Goal: Information Seeking & Learning: Check status

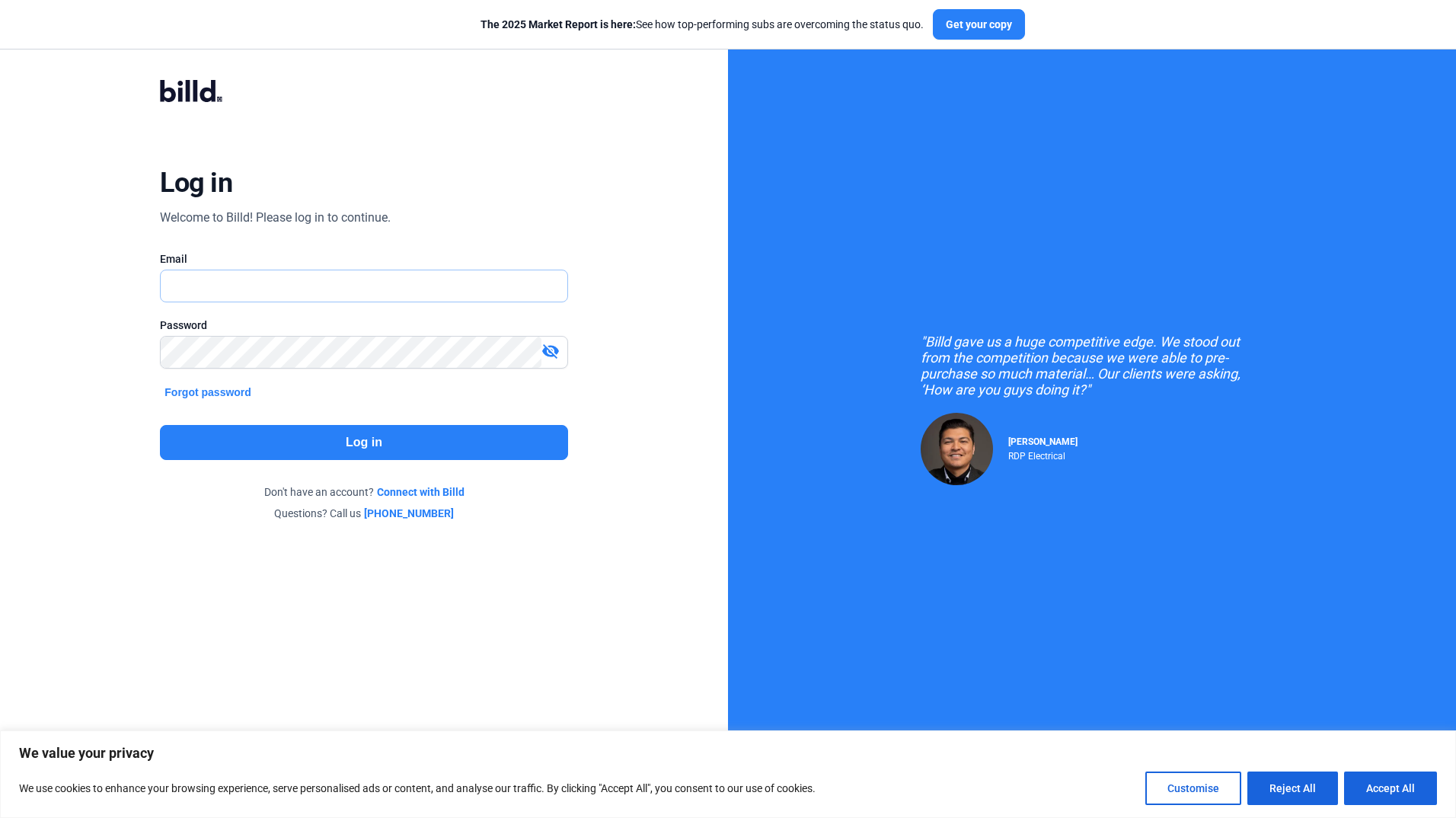
type input "[EMAIL_ADDRESS][DOMAIN_NAME]"
click at [353, 443] on button "Log in" at bounding box center [363, 442] width 407 height 35
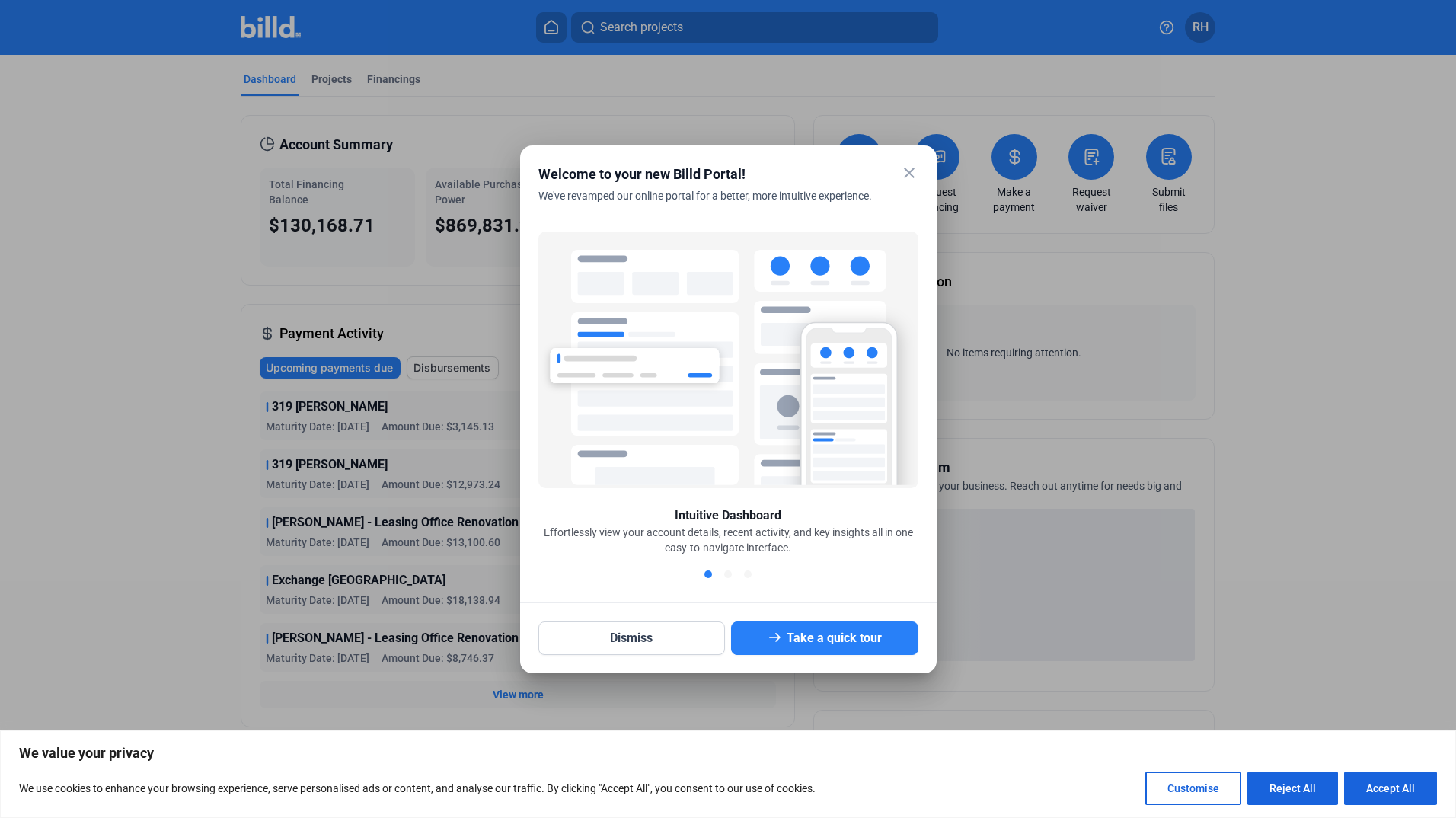
click at [918, 177] on mat-icon "close" at bounding box center [910, 173] width 19 height 19
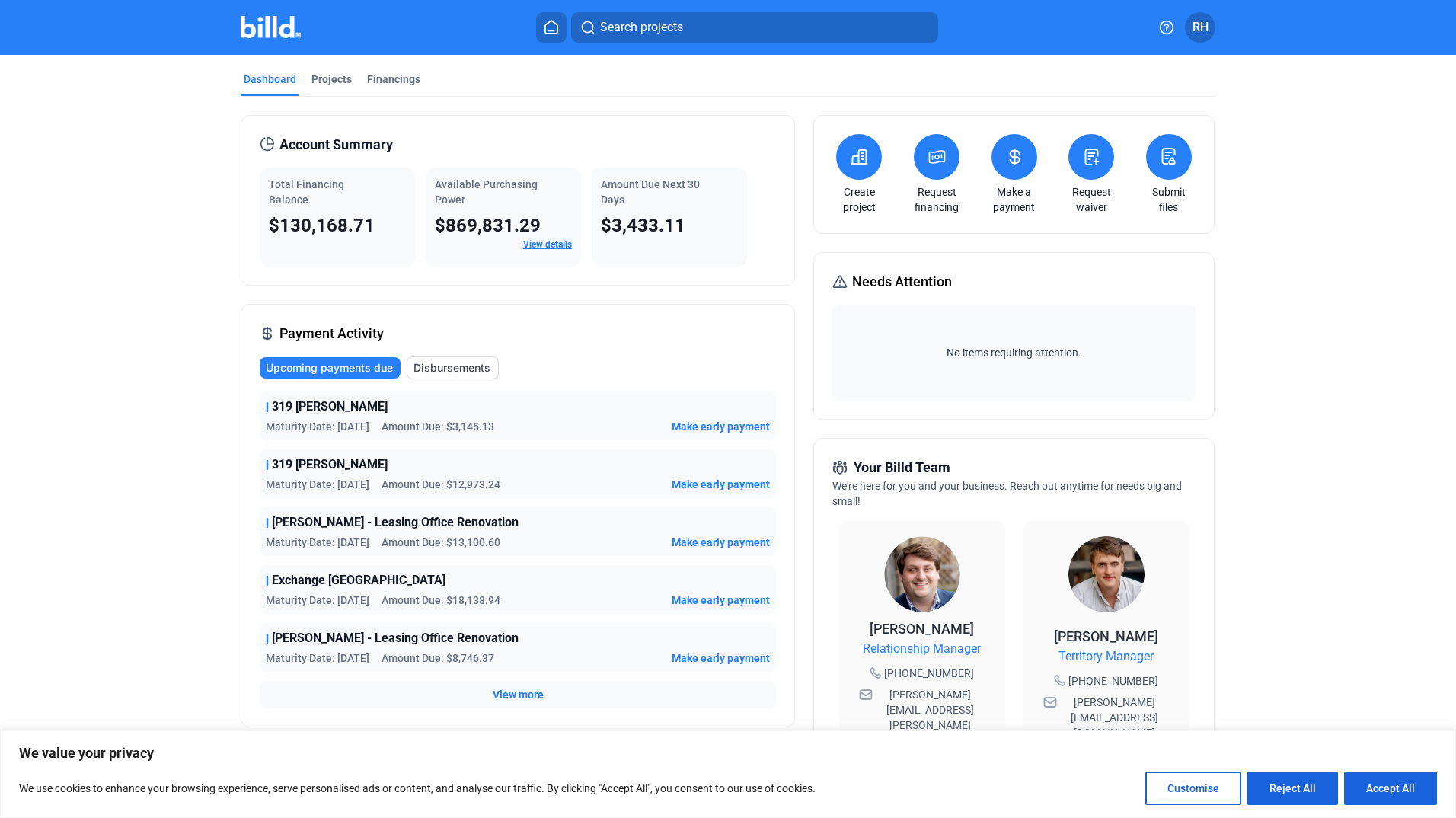
click at [358, 229] on span "$130,168.71" at bounding box center [321, 225] width 106 height 22
click at [1007, 177] on button at bounding box center [1014, 156] width 46 height 46
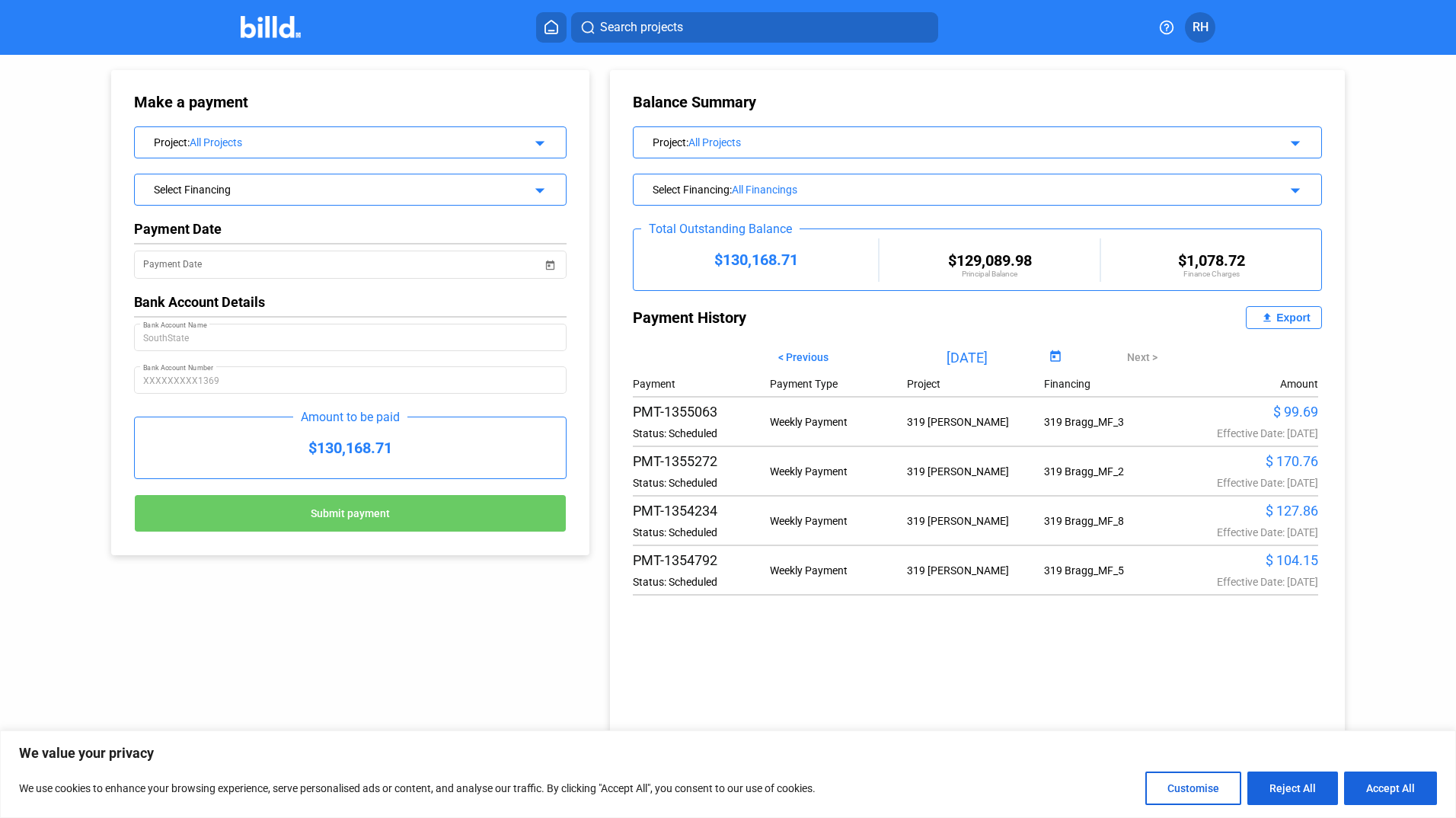
click at [533, 143] on mat-icon "arrow_drop_down" at bounding box center [538, 141] width 19 height 19
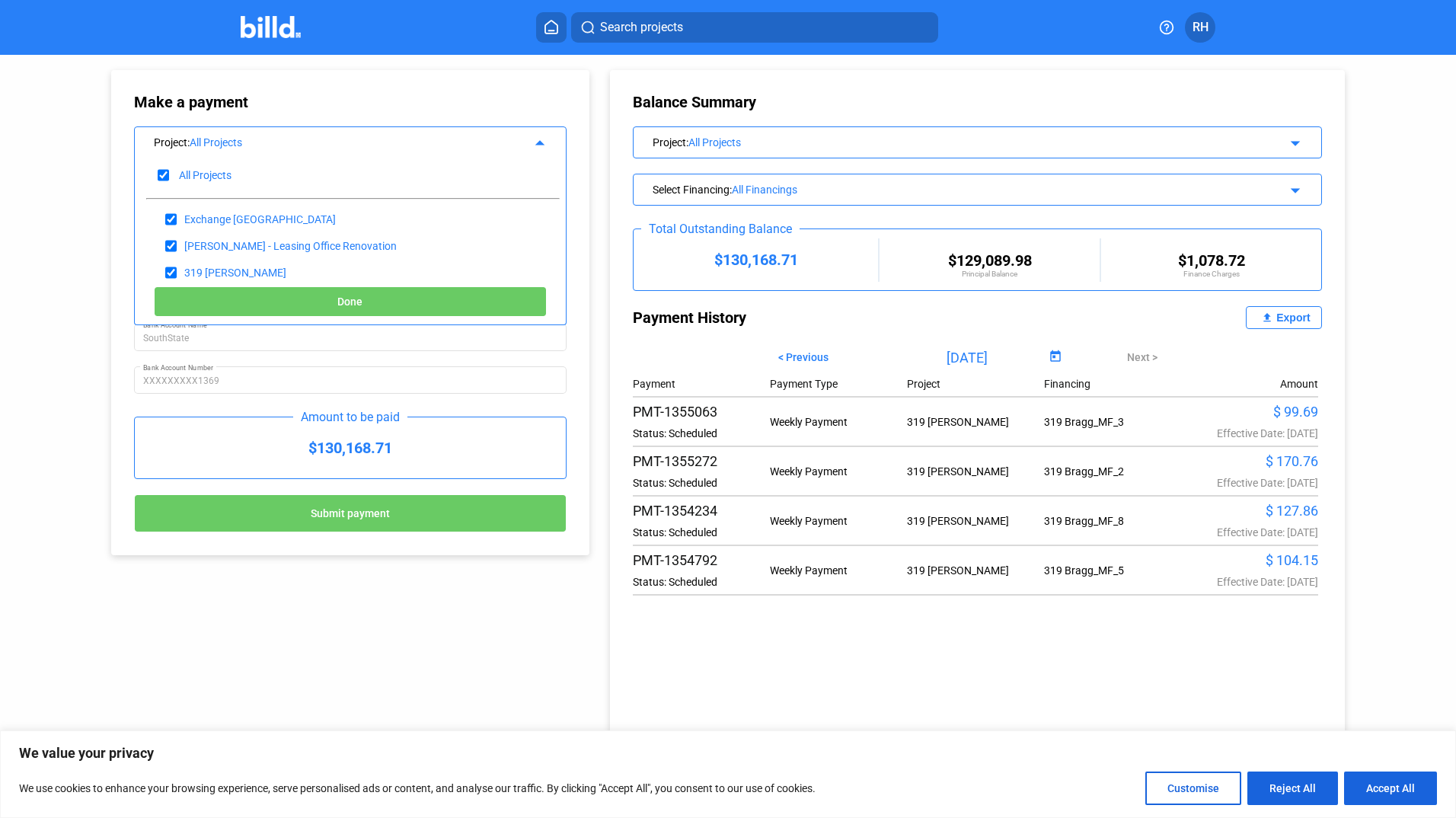
click at [533, 144] on mat-icon "arrow_drop_up" at bounding box center [538, 141] width 19 height 19
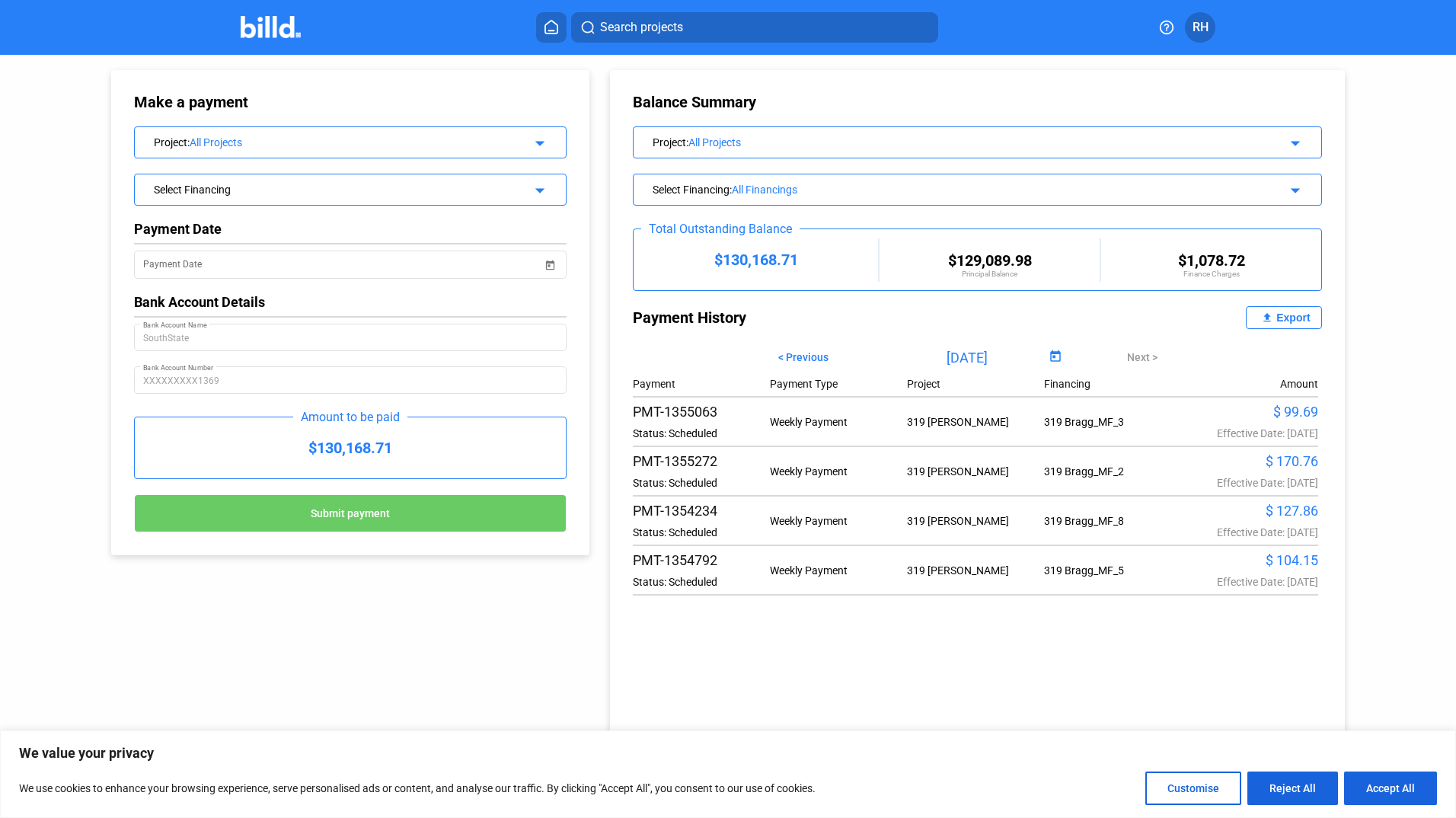
click at [1413, 327] on div "Make a payment Project : All Projects arrow_drop_down Select Financing arrow_dr…" at bounding box center [728, 417] width 1456 height 724
drag, startPoint x: 713, startPoint y: 326, endPoint x: 651, endPoint y: 325, distance: 62.0
click at [651, 325] on div "Payment History" at bounding box center [805, 317] width 346 height 22
click at [643, 323] on div "Payment History" at bounding box center [805, 317] width 346 height 22
drag, startPoint x: 656, startPoint y: 320, endPoint x: 725, endPoint y: 320, distance: 69.0
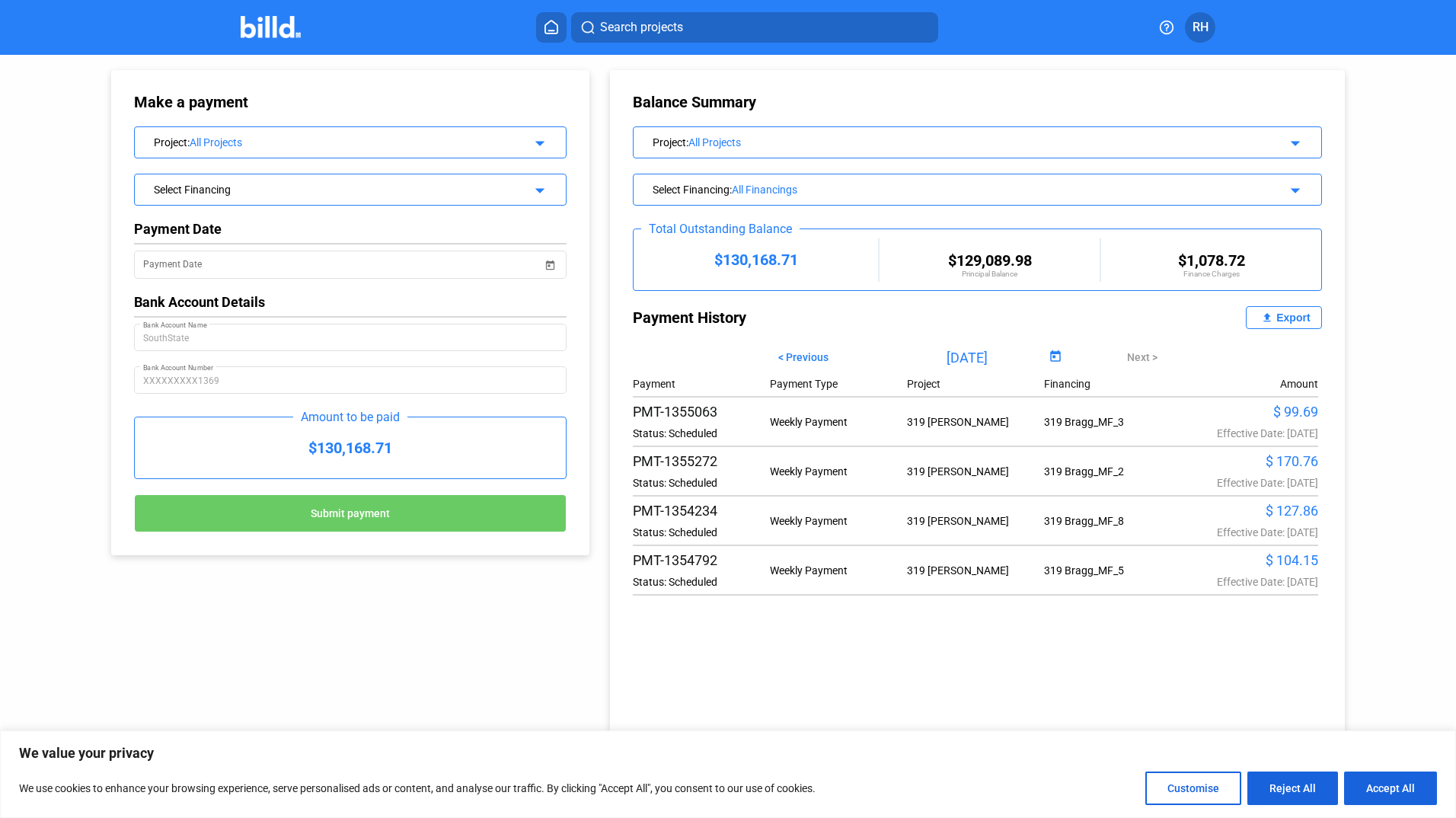
click at [725, 320] on div "Payment History" at bounding box center [805, 317] width 346 height 22
drag, startPoint x: 725, startPoint y: 320, endPoint x: 633, endPoint y: 322, distance: 92.0
click at [633, 322] on div "Payment History" at bounding box center [805, 317] width 346 height 22
drag, startPoint x: 633, startPoint y: 322, endPoint x: 795, endPoint y: 260, distance: 173.5
click at [795, 260] on div "$130,168.71" at bounding box center [756, 260] width 244 height 19
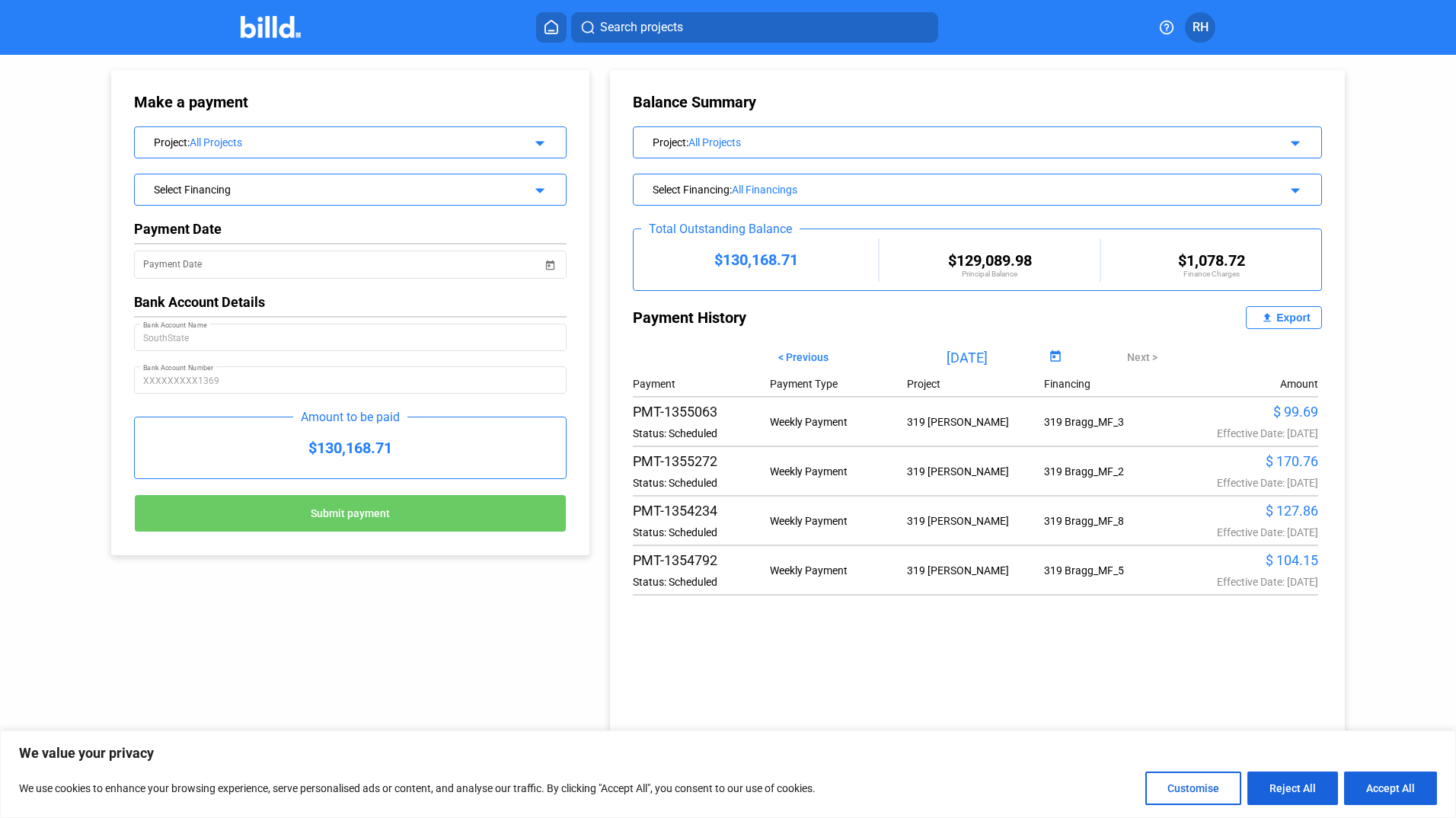
click at [979, 251] on div "$129,089.98" at bounding box center [990, 260] width 220 height 19
click at [1293, 187] on mat-icon "arrow_drop_down" at bounding box center [1294, 188] width 19 height 19
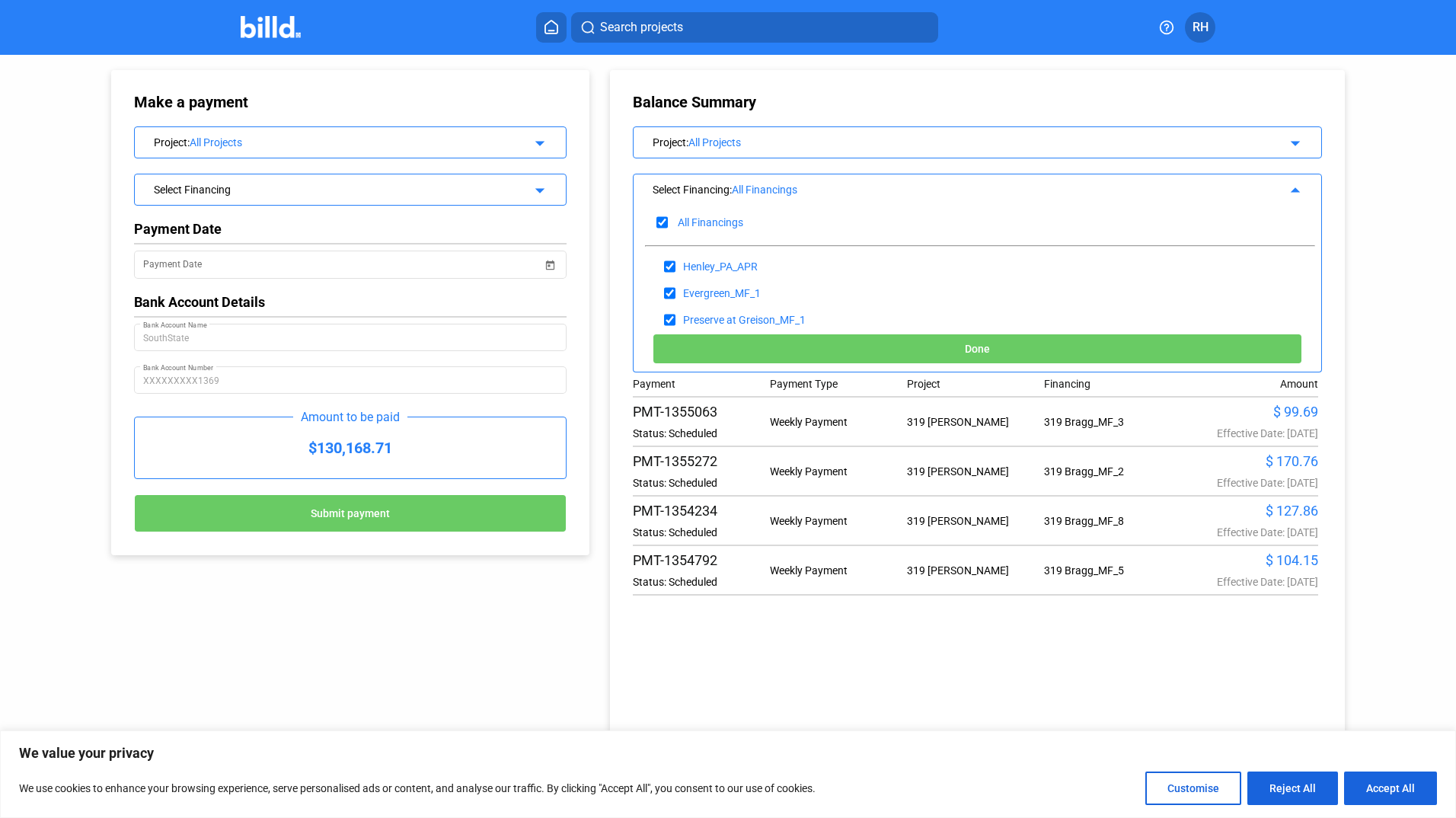
click at [1293, 187] on mat-icon "arrow_drop_up" at bounding box center [1294, 188] width 19 height 19
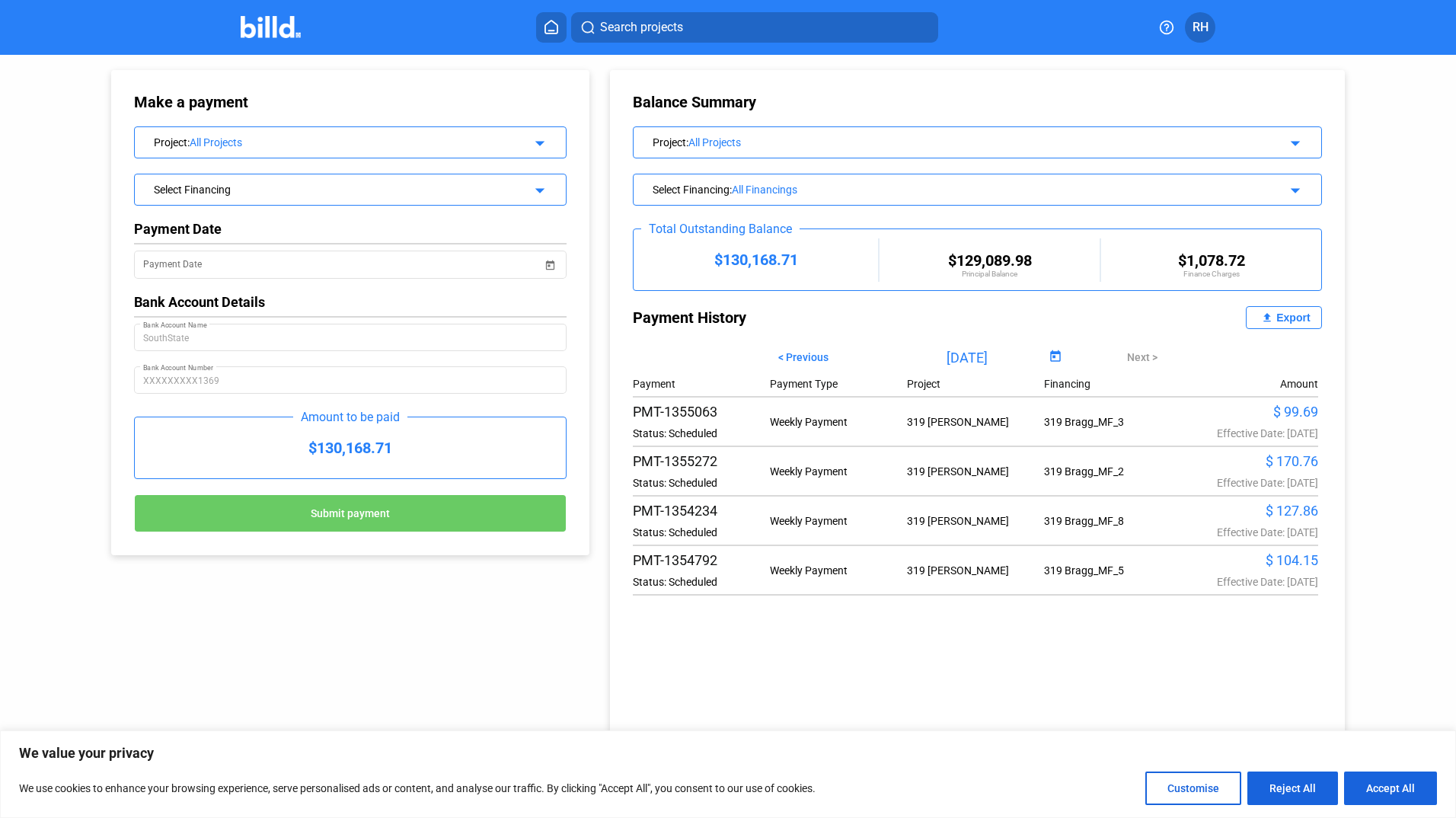
click at [358, 445] on div "$130,168.71" at bounding box center [350, 447] width 431 height 61
click at [272, 304] on div "Bank Account Details" at bounding box center [350, 301] width 433 height 16
click at [538, 187] on mat-icon "arrow_drop_down" at bounding box center [538, 188] width 19 height 19
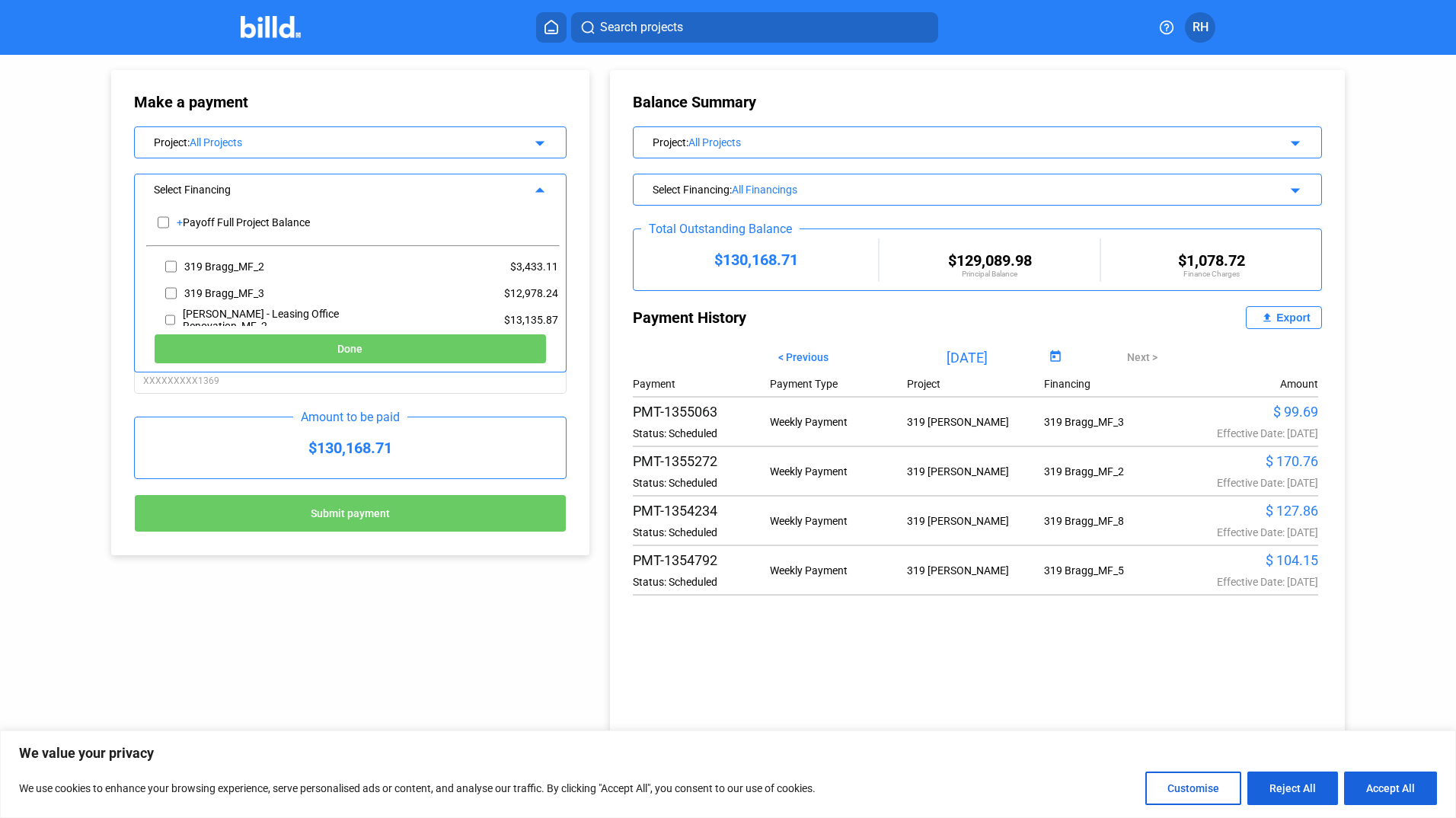
click at [538, 187] on mat-icon "arrow_drop_up" at bounding box center [538, 188] width 19 height 19
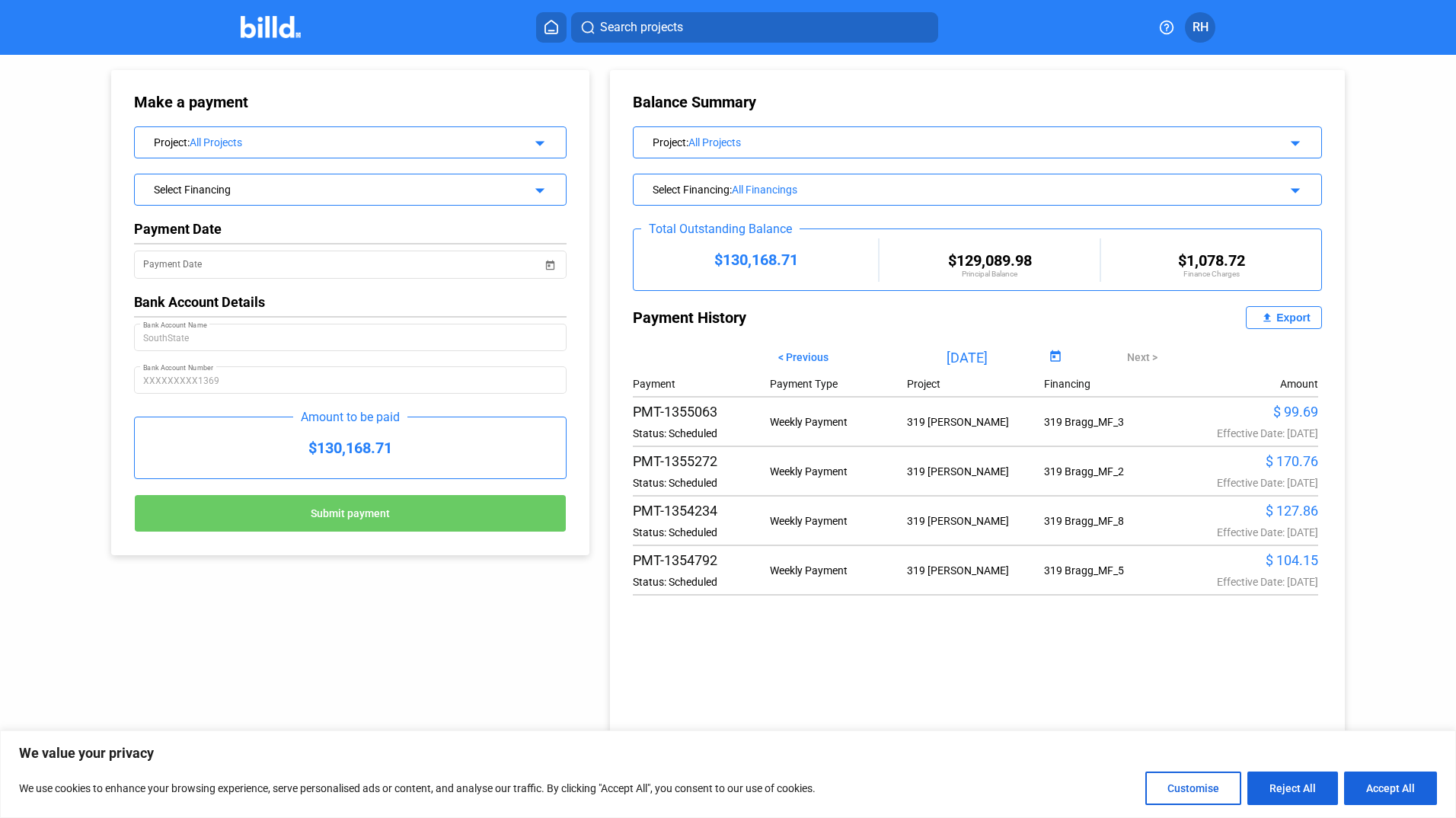
click at [544, 148] on mat-icon "arrow_drop_down" at bounding box center [538, 141] width 19 height 19
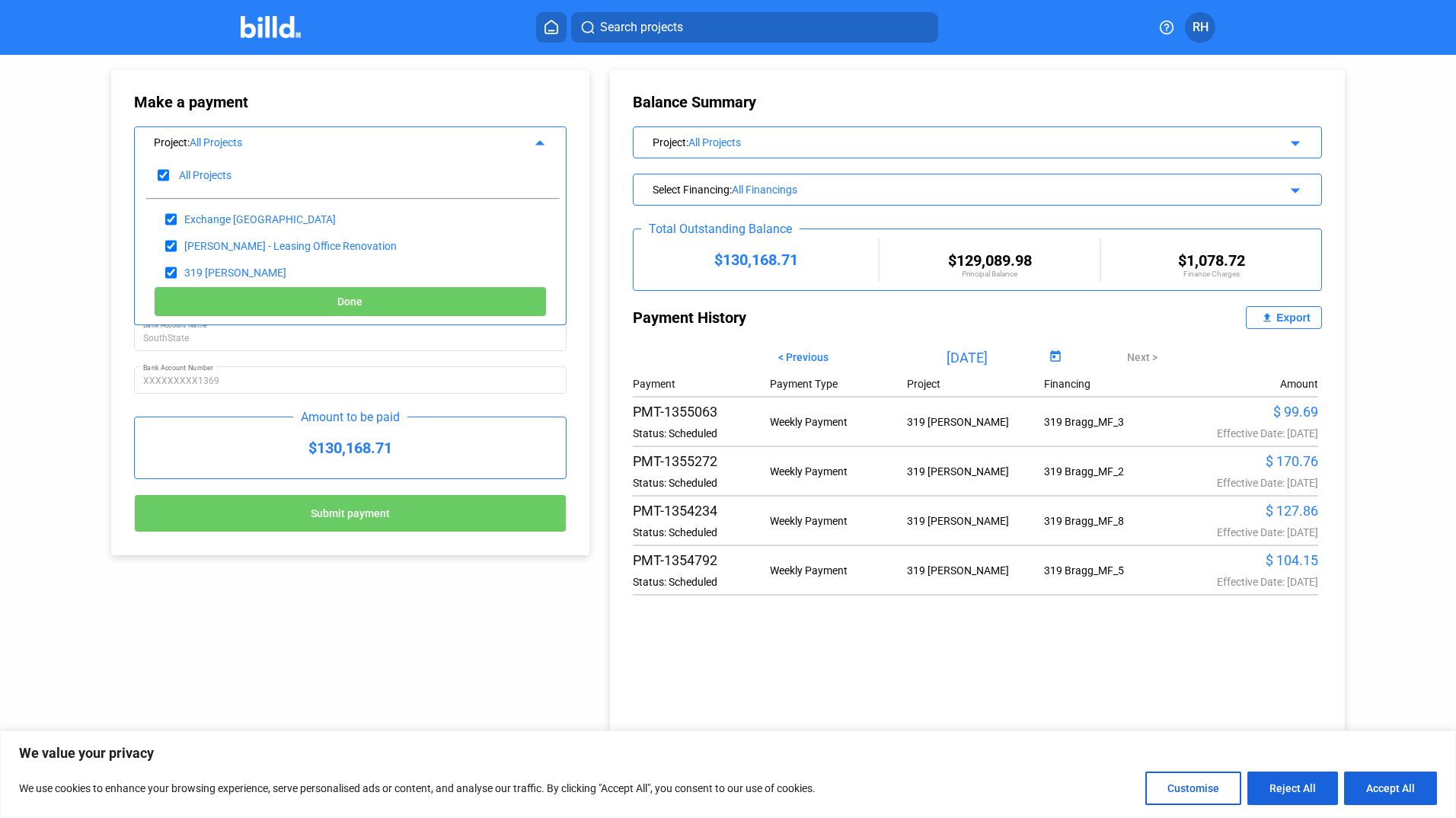
click at [544, 148] on mat-icon "arrow_drop_up" at bounding box center [538, 141] width 19 height 19
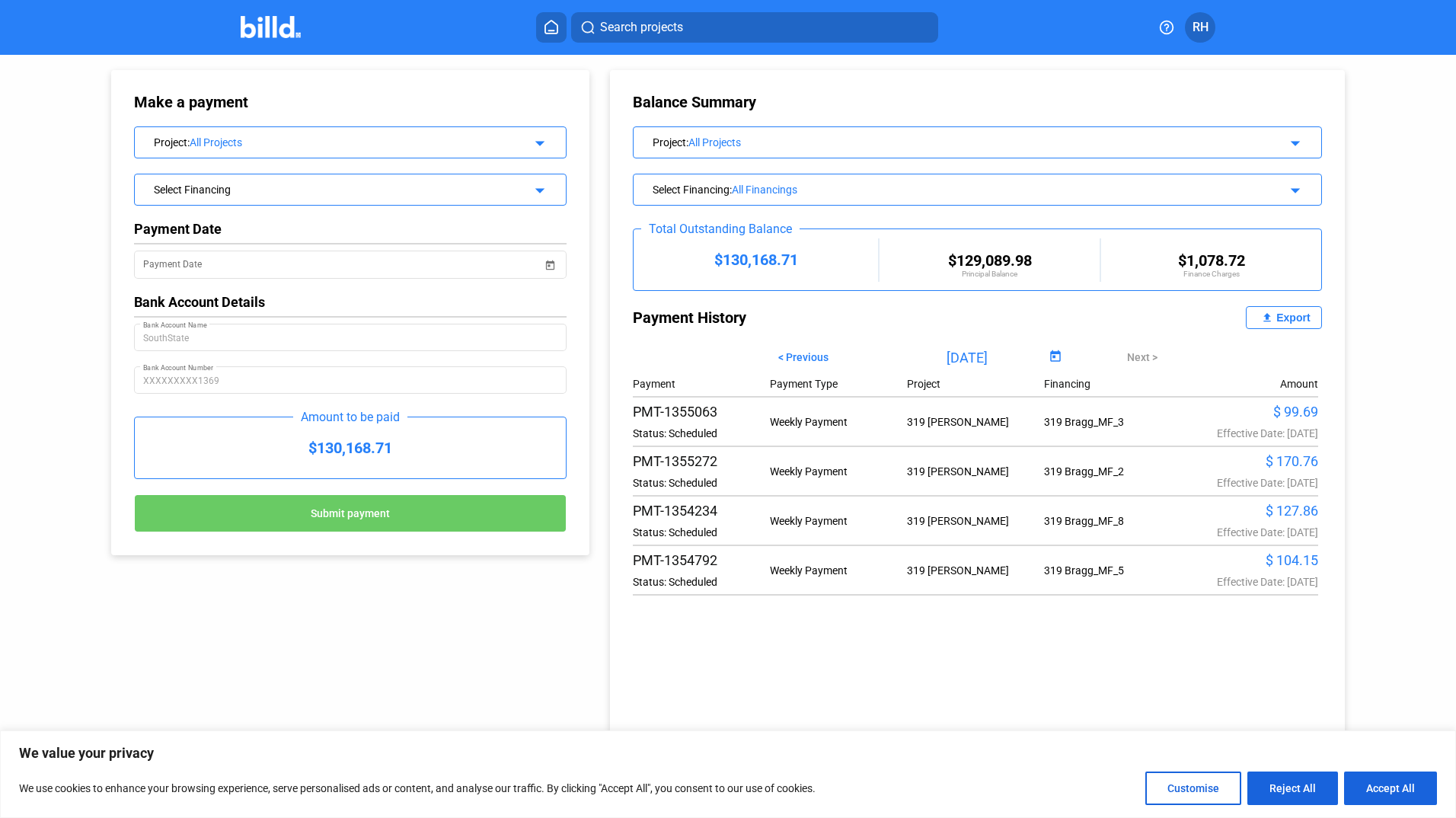
click at [773, 37] on button "Search projects" at bounding box center [755, 27] width 367 height 31
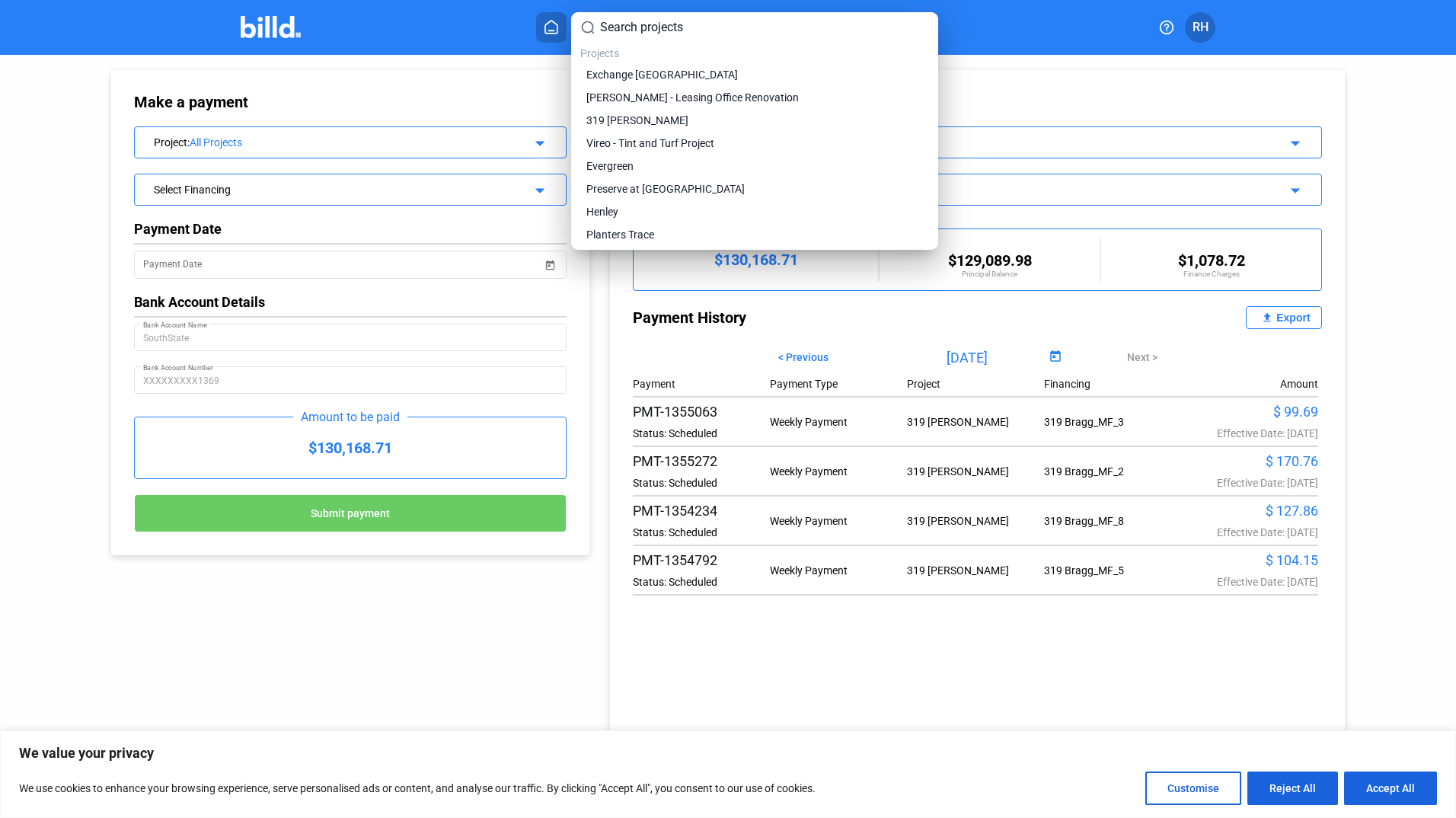
click at [1016, 83] on div at bounding box center [728, 409] width 1456 height 818
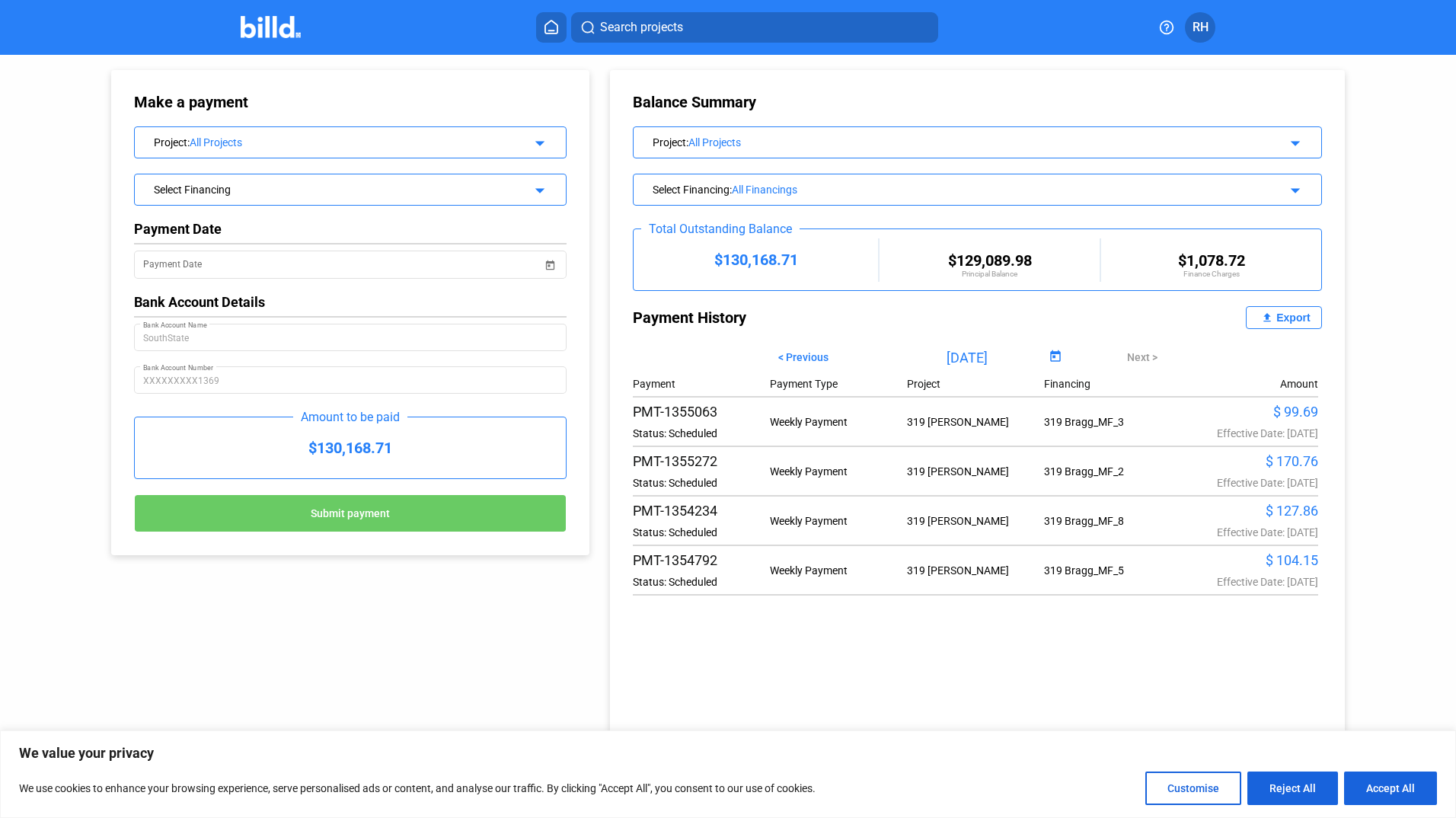
click at [712, 140] on div "All Projects" at bounding box center [963, 142] width 550 height 12
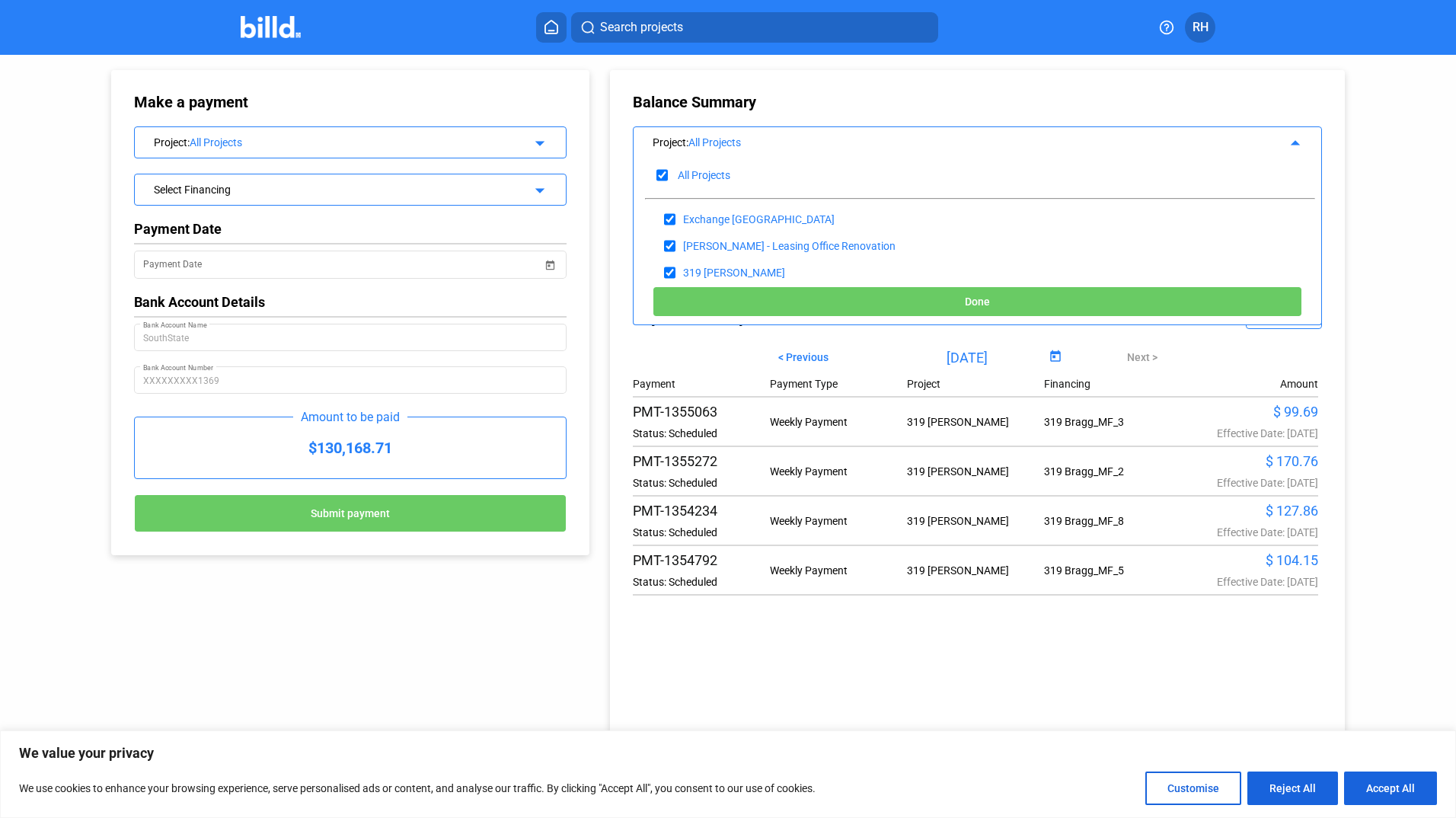
click at [1366, 290] on div "Balance Summary Project : All Projects arrow_drop_up All Projects Exchange St. …" at bounding box center [991, 399] width 787 height 688
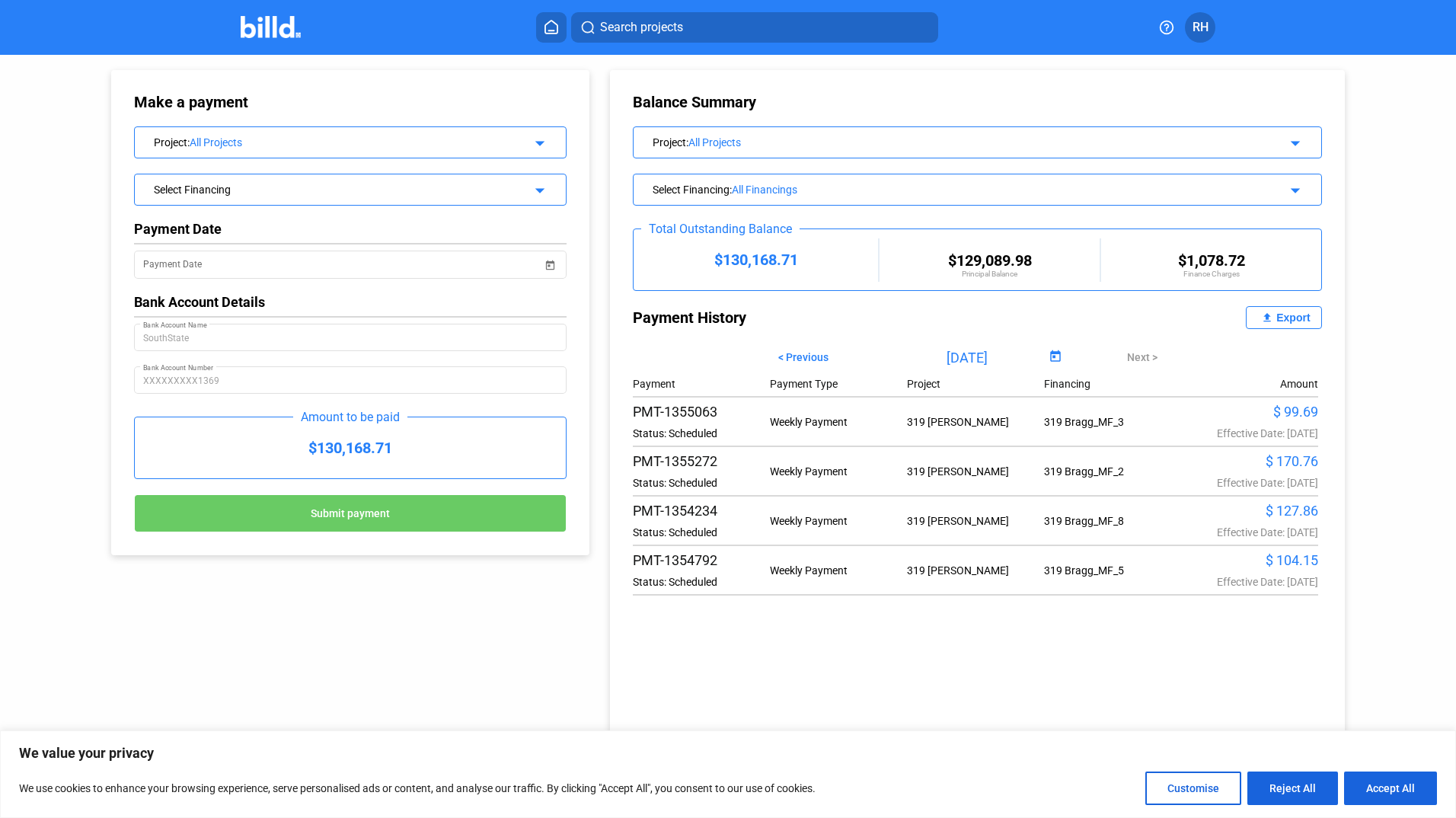
click at [802, 361] on span "< Previous" at bounding box center [803, 357] width 51 height 12
type input "[DATE]"
click at [336, 444] on div "$130,168.71" at bounding box center [350, 447] width 431 height 61
click at [228, 148] on div "All Projects" at bounding box center [349, 142] width 318 height 12
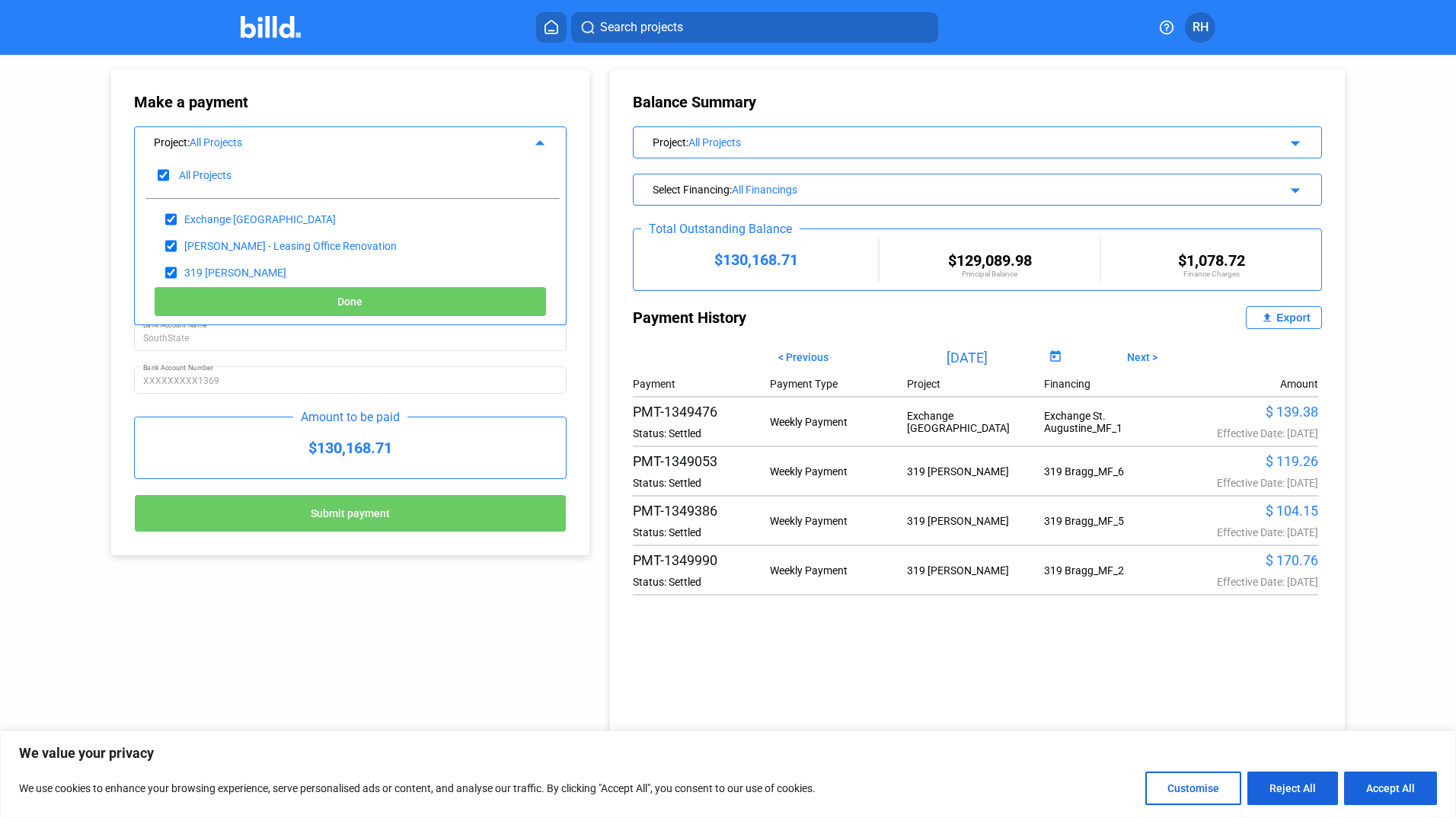
click at [857, 94] on div "Balance Summary" at bounding box center [978, 102] width 689 height 19
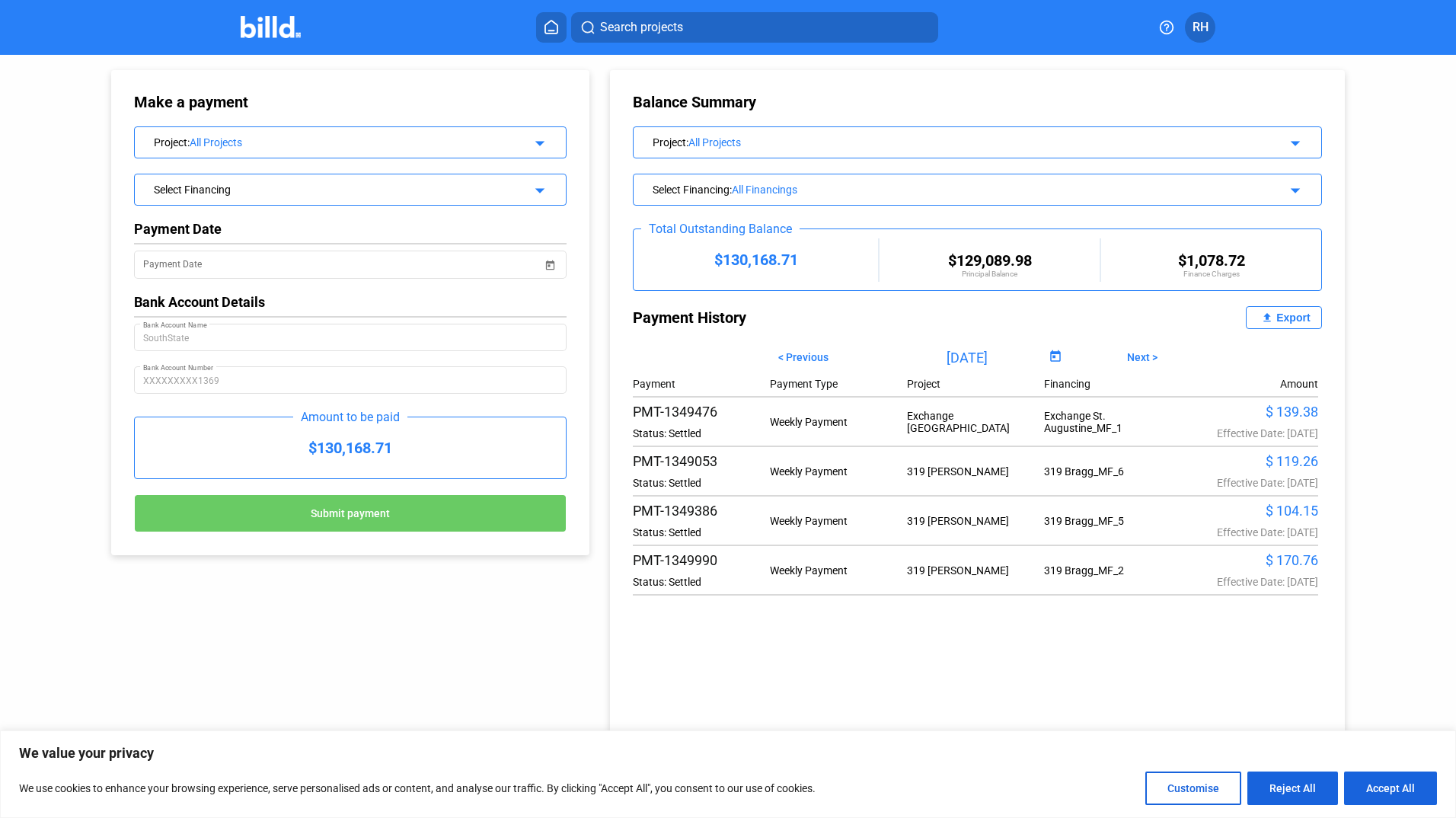
click at [535, 152] on div "Project : All Projects arrow_drop_down" at bounding box center [350, 140] width 431 height 26
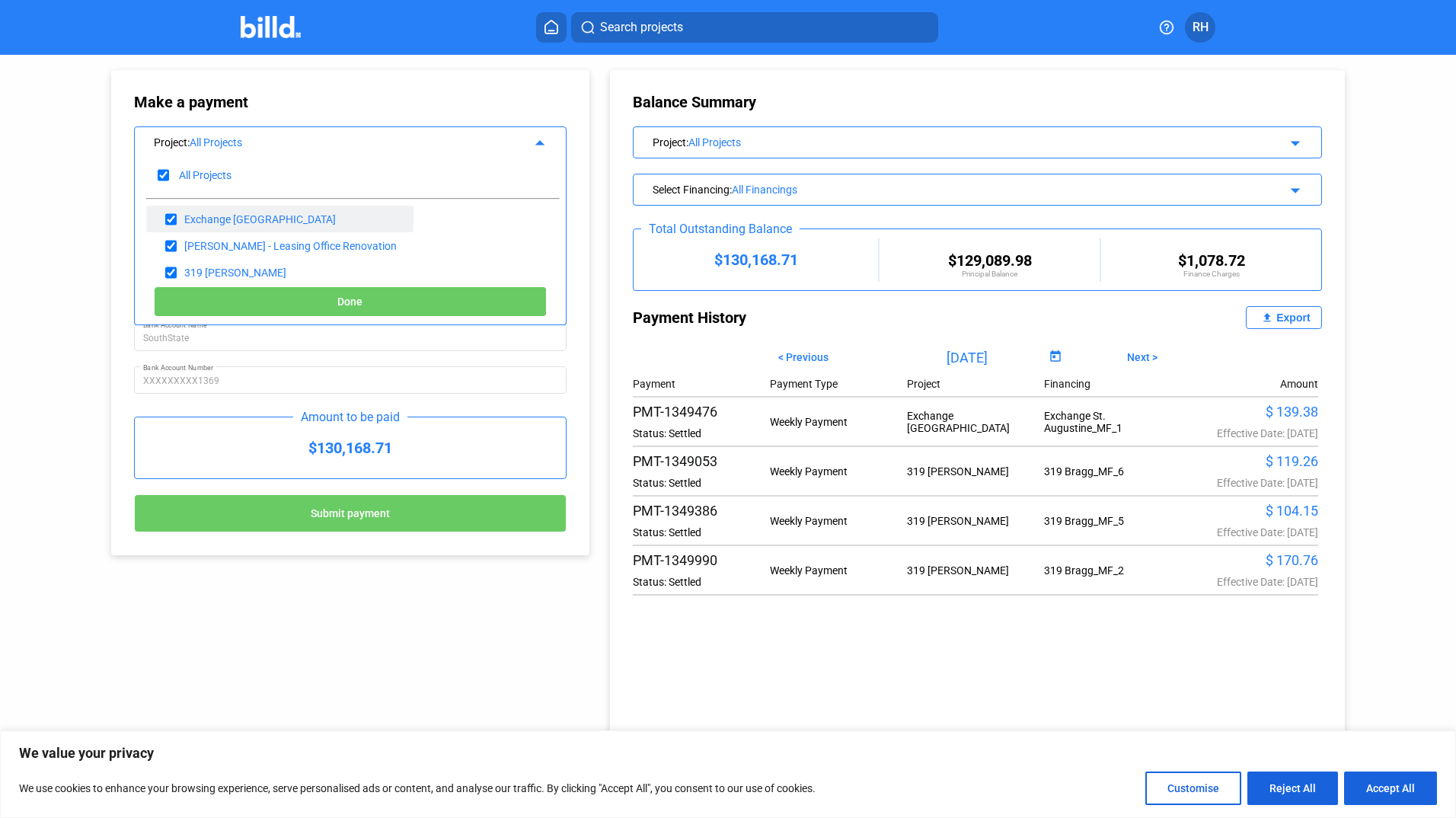
click at [174, 225] on input "checkbox" at bounding box center [171, 219] width 11 height 22
checkbox input "false"
click at [173, 243] on input "checkbox" at bounding box center [171, 246] width 11 height 22
checkbox input "false"
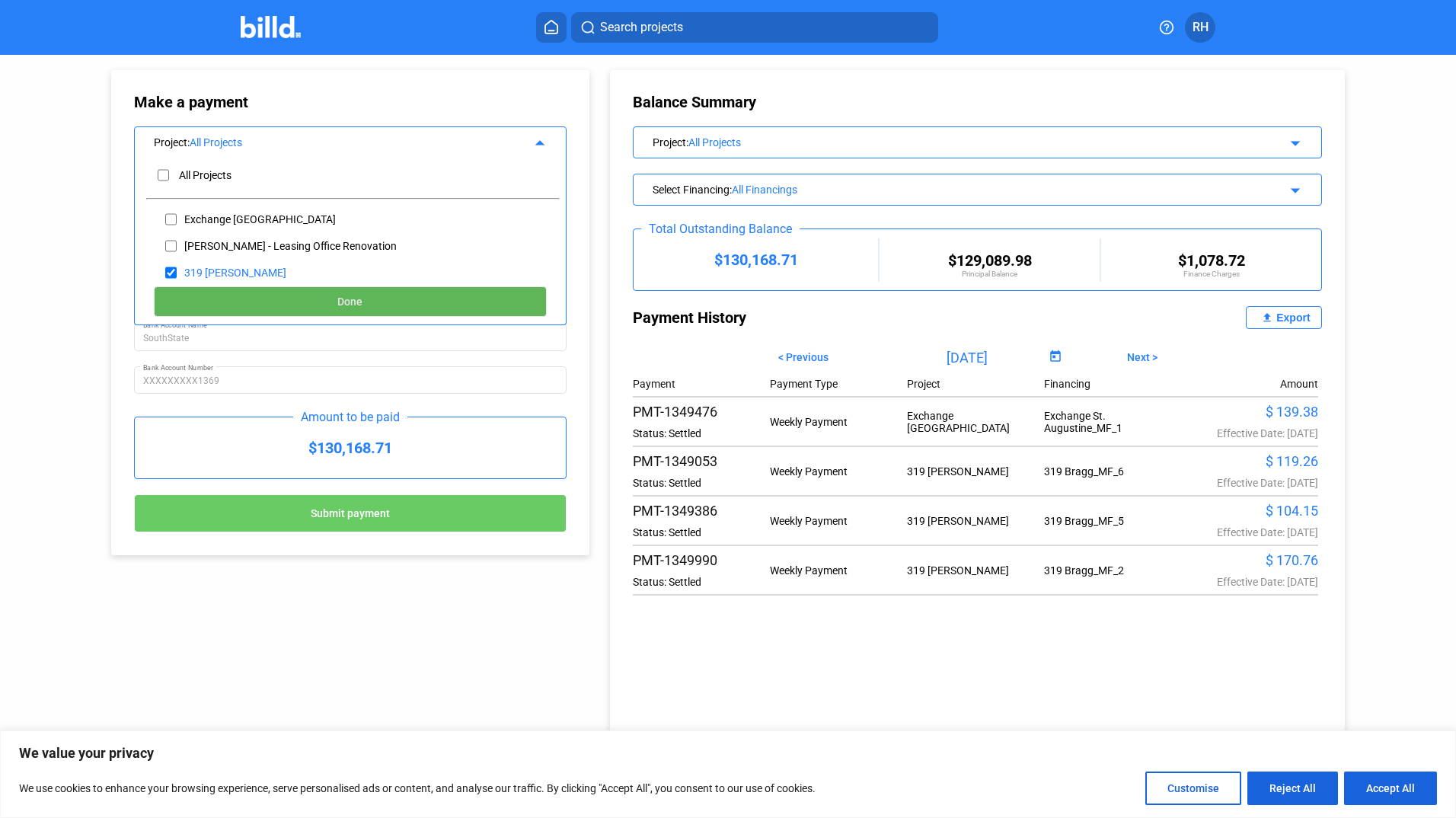
click at [411, 314] on button "Done" at bounding box center [350, 301] width 393 height 31
type input "[DATE]"
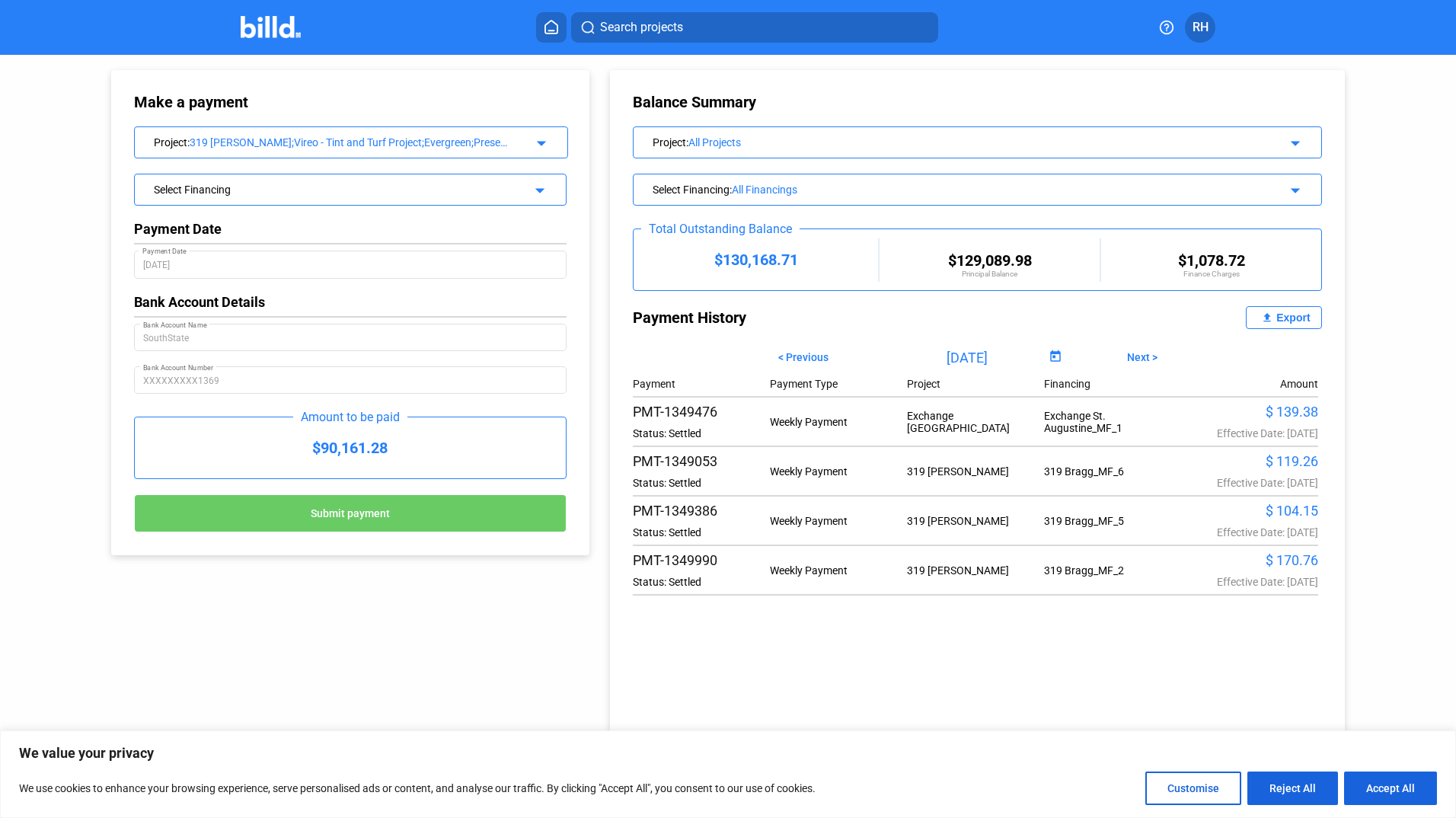
click at [353, 472] on div "$90,161.28" at bounding box center [350, 447] width 431 height 61
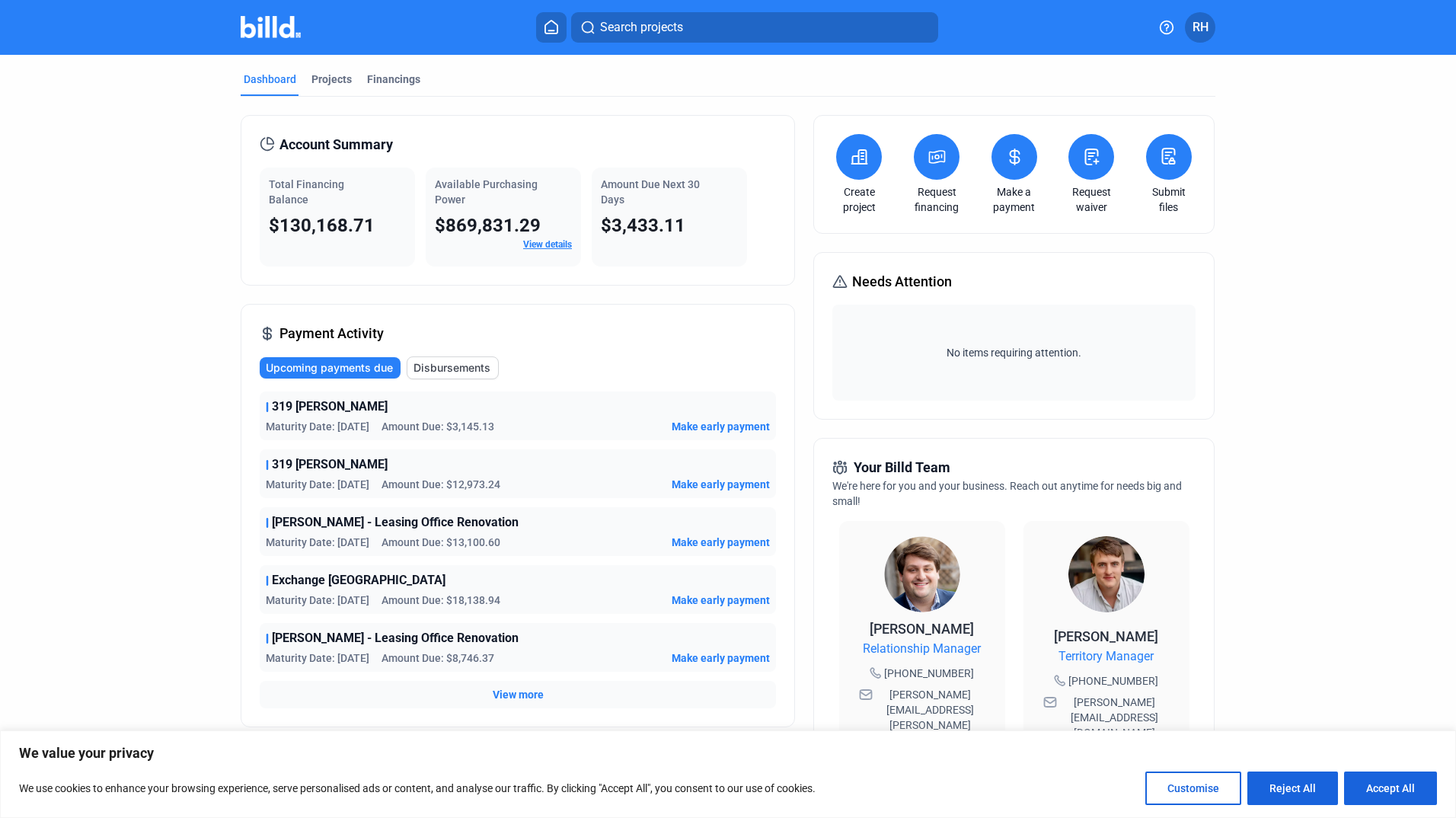
click at [515, 697] on span "View more" at bounding box center [518, 694] width 51 height 15
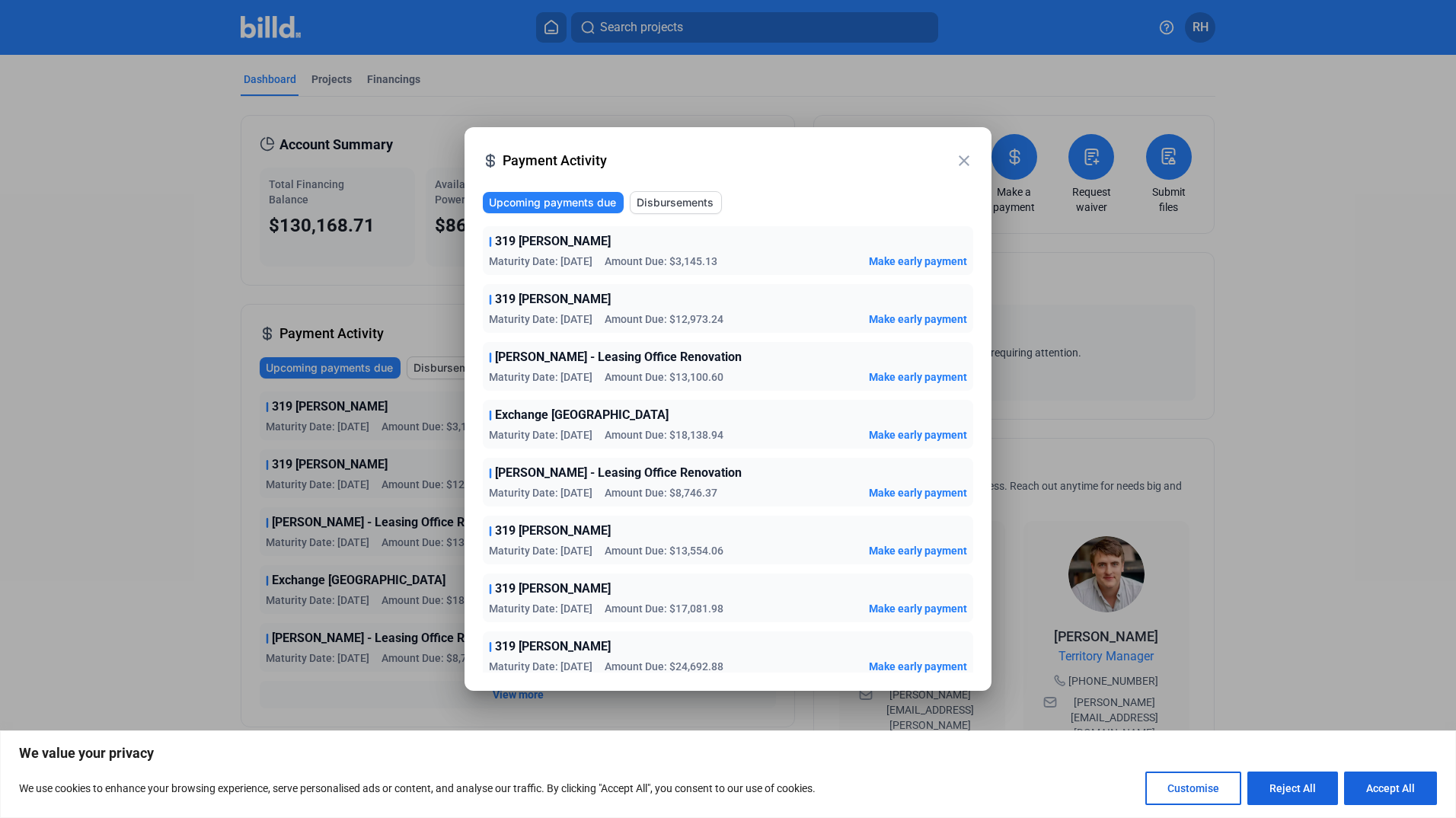
click at [1203, 296] on div at bounding box center [728, 409] width 1456 height 818
click at [963, 168] on mat-icon "close" at bounding box center [964, 161] width 19 height 19
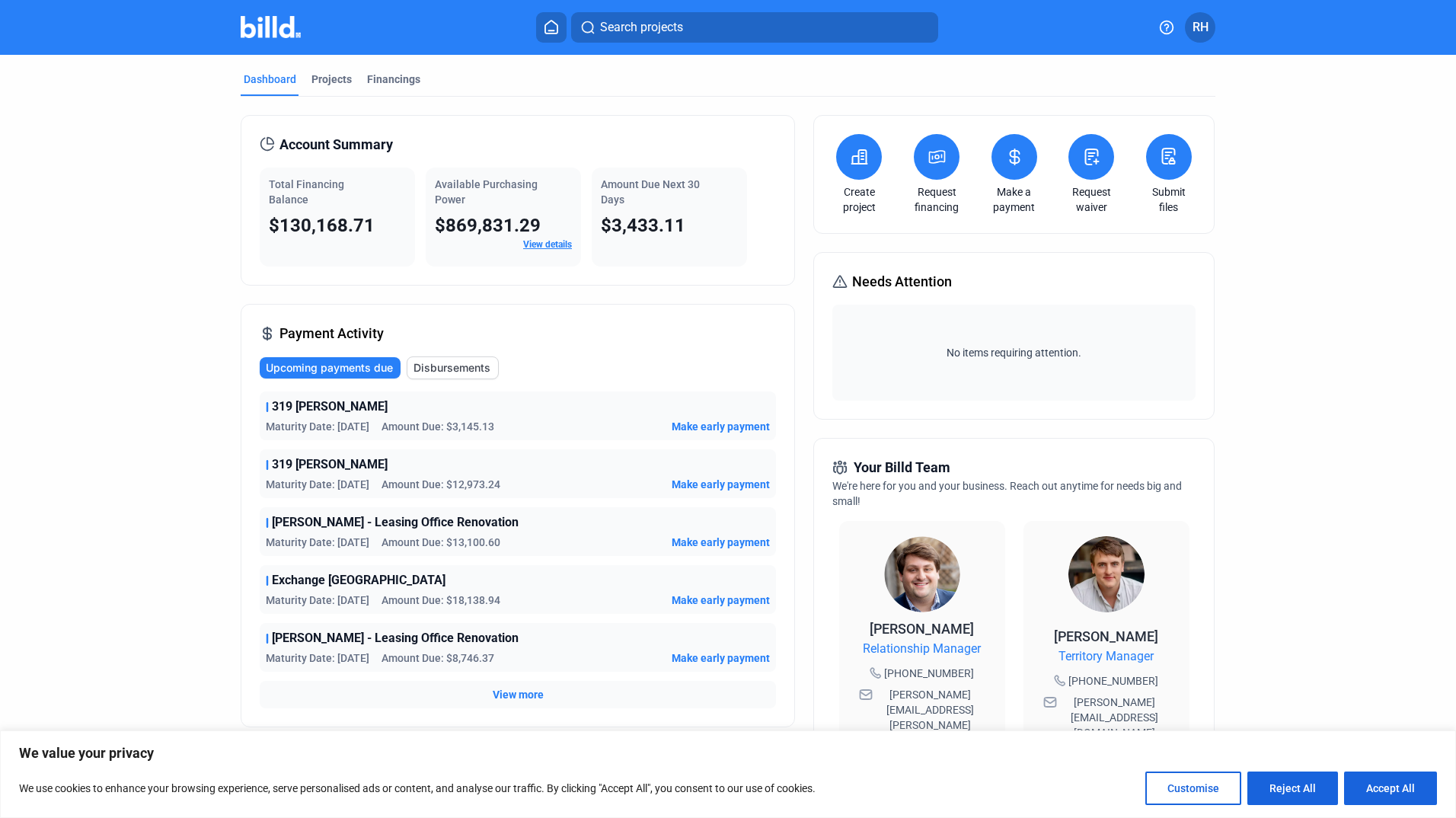
click at [465, 373] on span "Disbursements" at bounding box center [452, 368] width 77 height 15
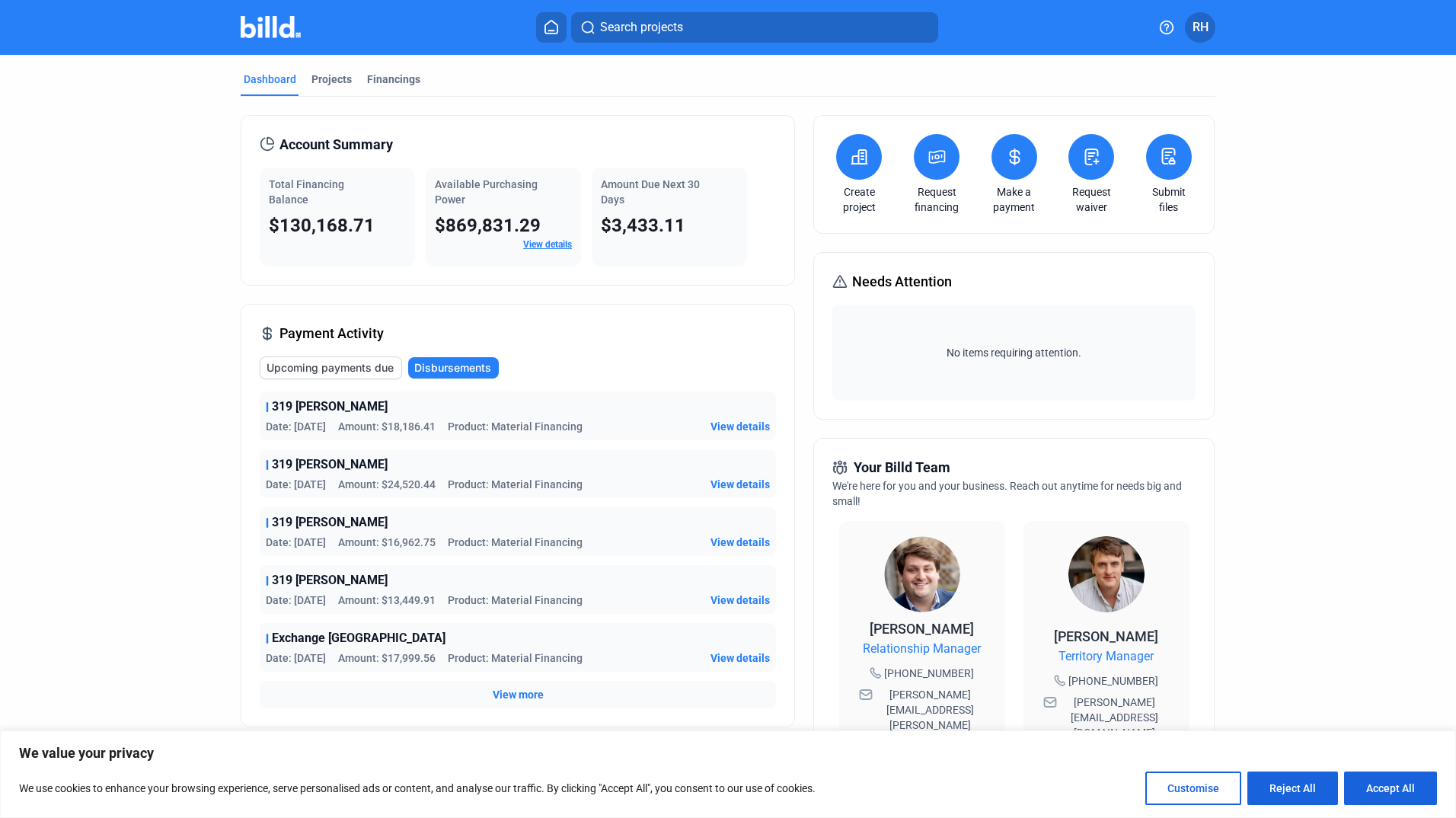
click at [508, 697] on span "View more" at bounding box center [518, 694] width 51 height 15
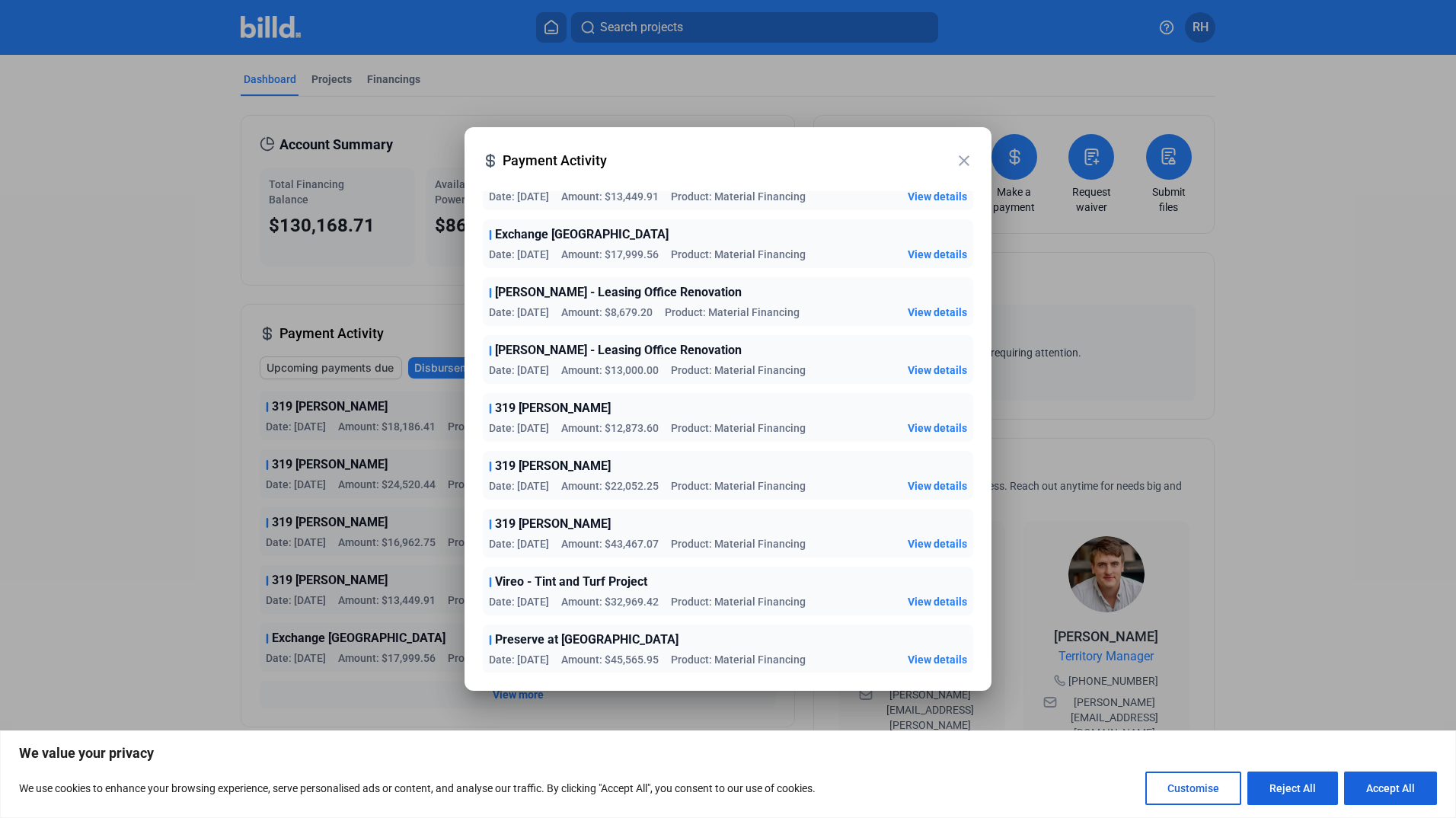
scroll to position [241, 0]
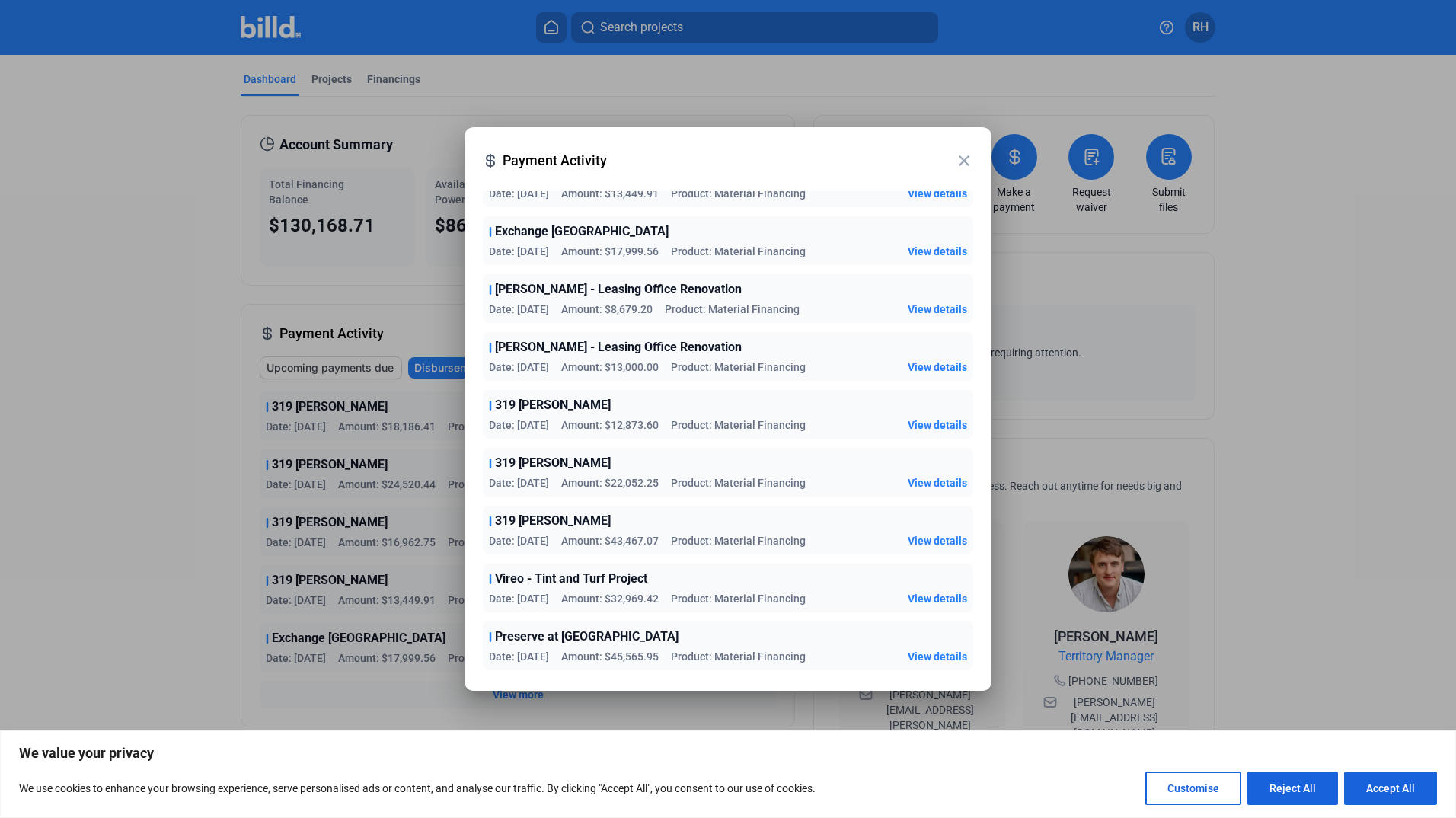
click at [922, 596] on span "View details" at bounding box center [937, 598] width 59 height 15
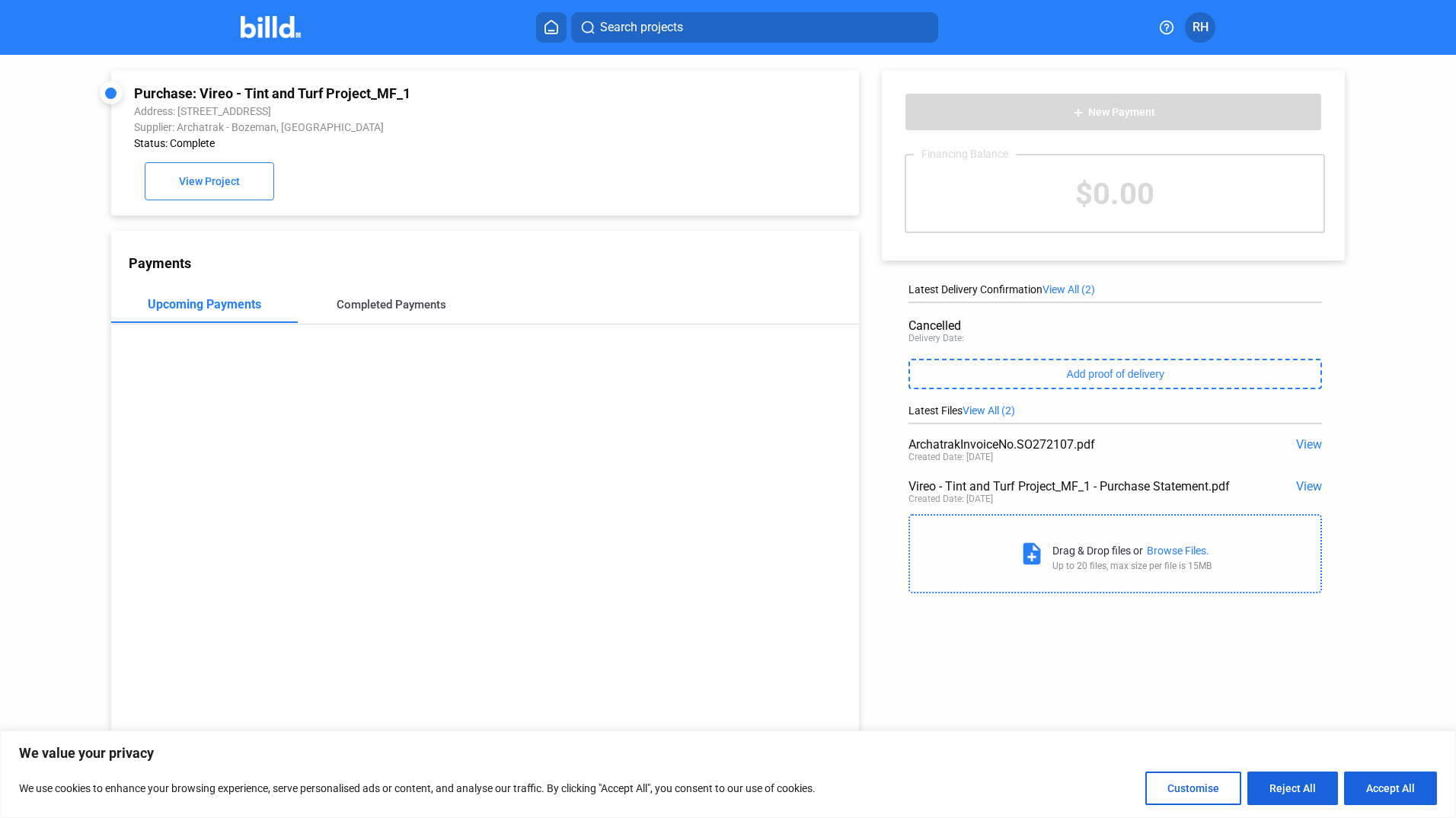
click at [397, 312] on div "Completed Payments" at bounding box center [391, 304] width 110 height 14
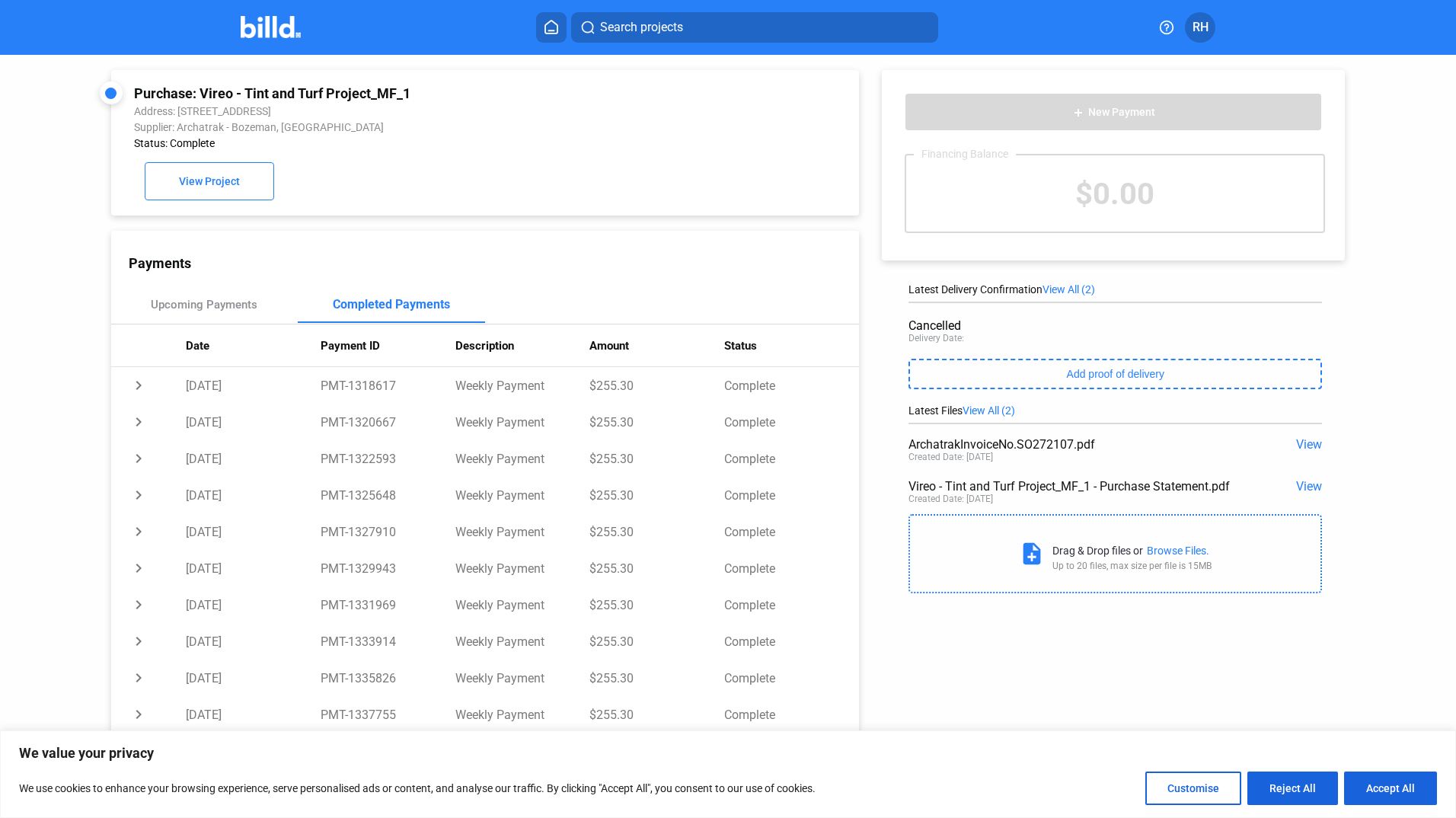
drag, startPoint x: 1447, startPoint y: 531, endPoint x: 1506, endPoint y: 223, distance: 313.6
click at [1456, 223] on html "We value your privacy We use cookies to enhance your browsing experience, serve…" at bounding box center [728, 409] width 1456 height 818
click at [1247, 311] on div "Latest Delivery Confirmation View All (2) Cancelled Delivery Date: Add proof of…" at bounding box center [1116, 343] width 414 height 121
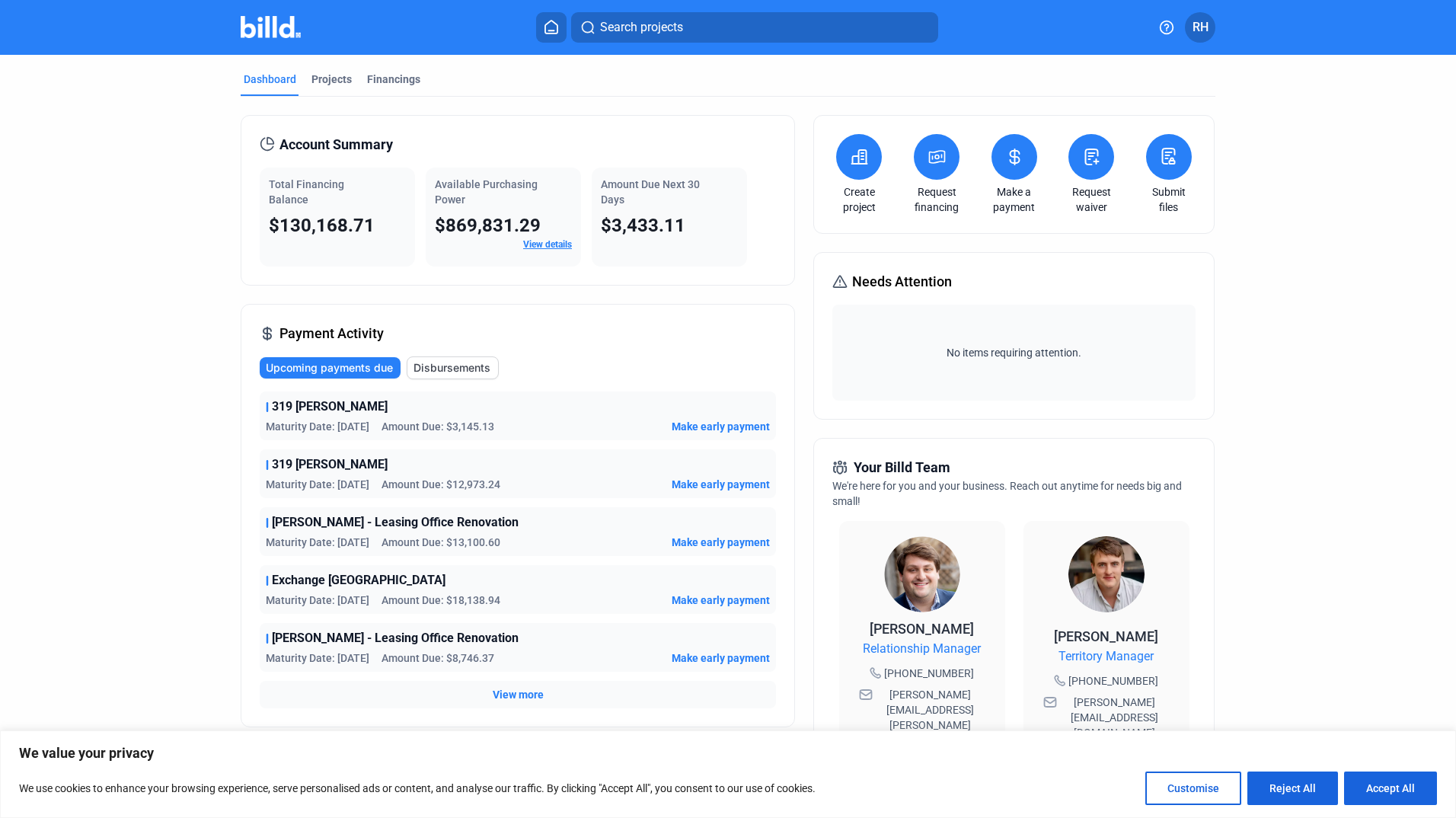
click at [505, 697] on span "View more" at bounding box center [518, 694] width 51 height 15
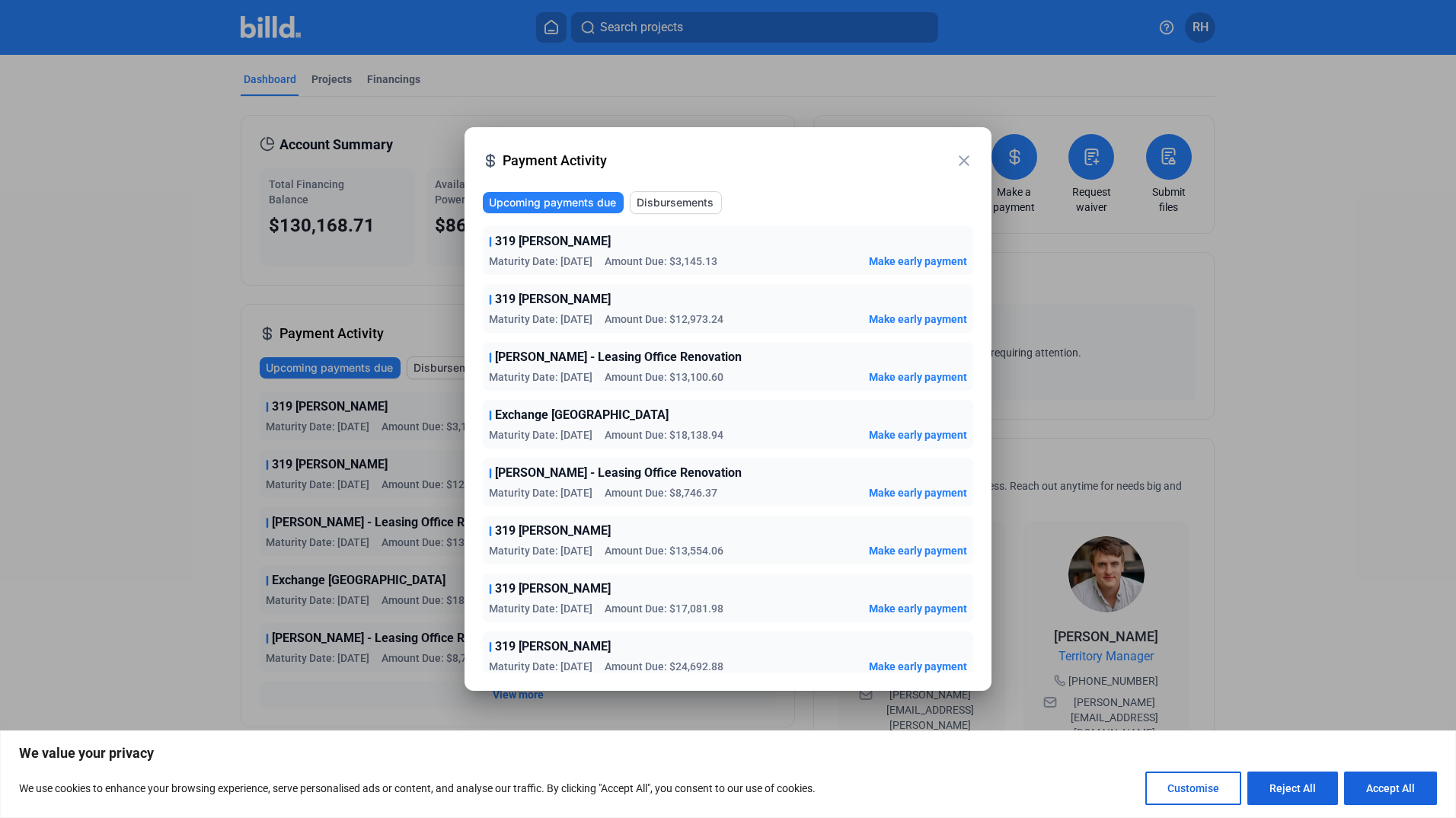
click at [688, 211] on button "Disbursements" at bounding box center [676, 202] width 92 height 22
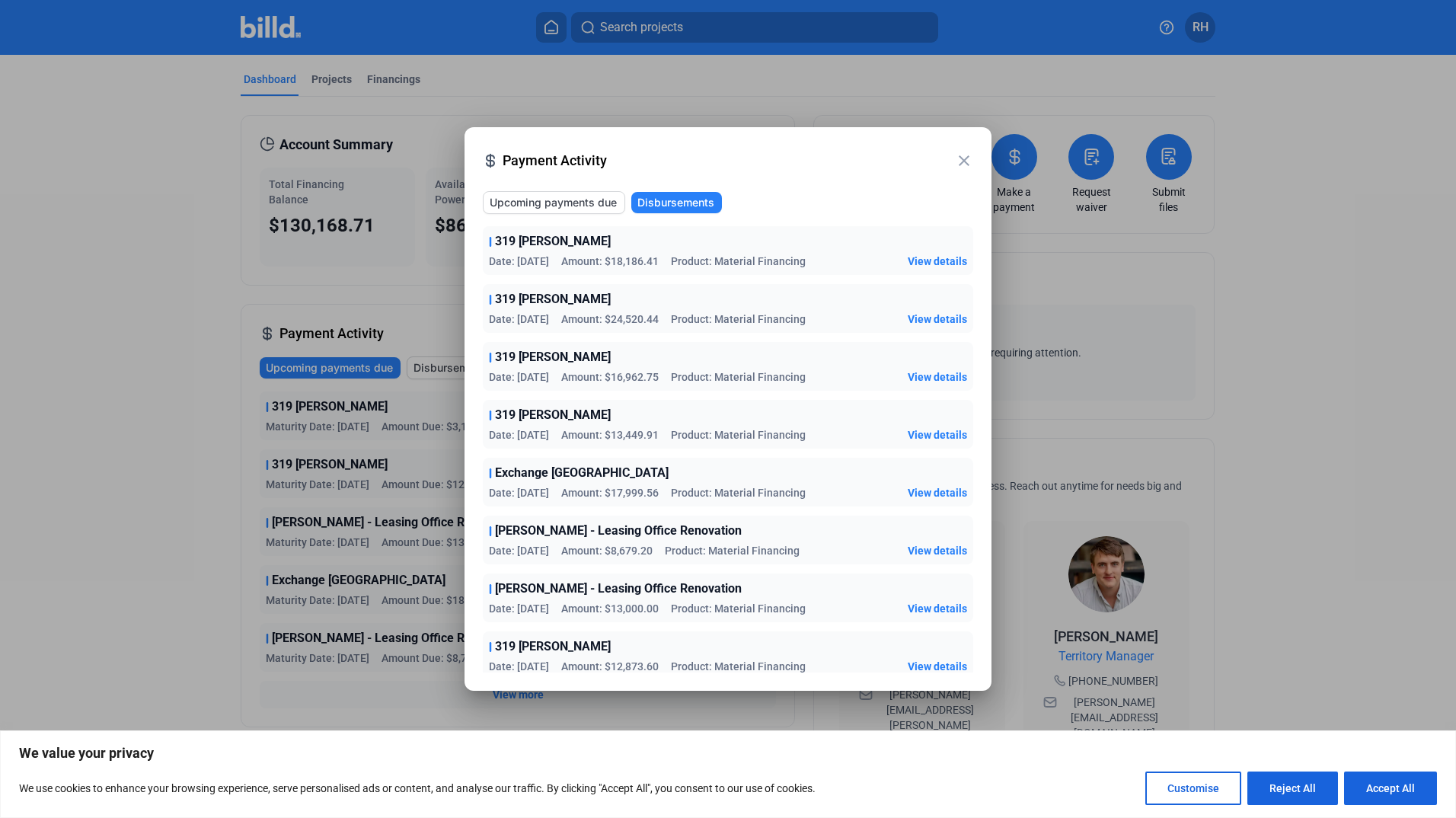
click at [580, 204] on span "Upcoming payments due" at bounding box center [553, 202] width 127 height 15
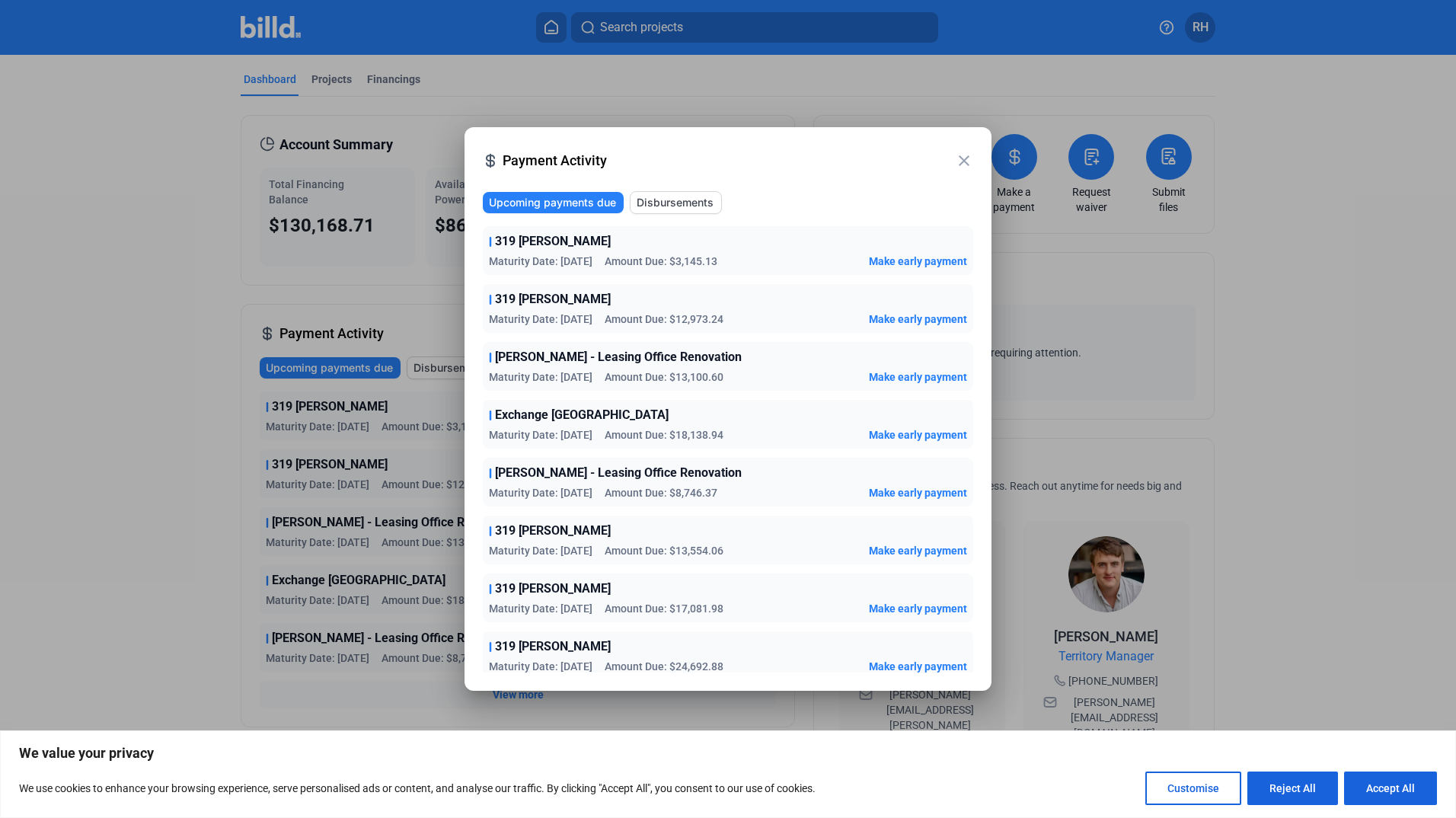
click at [697, 206] on span "Disbursements" at bounding box center [675, 202] width 77 height 15
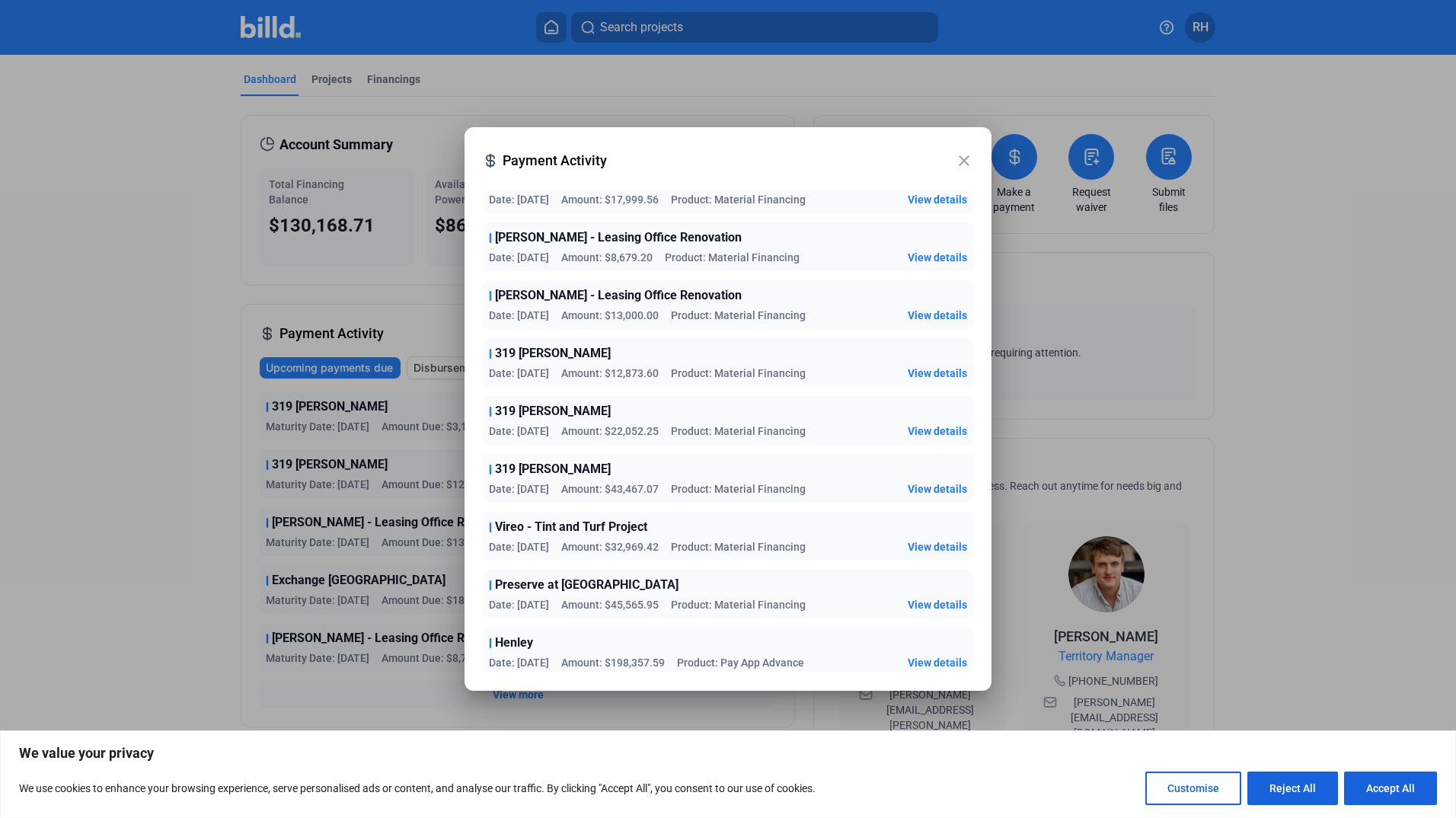
scroll to position [297, 0]
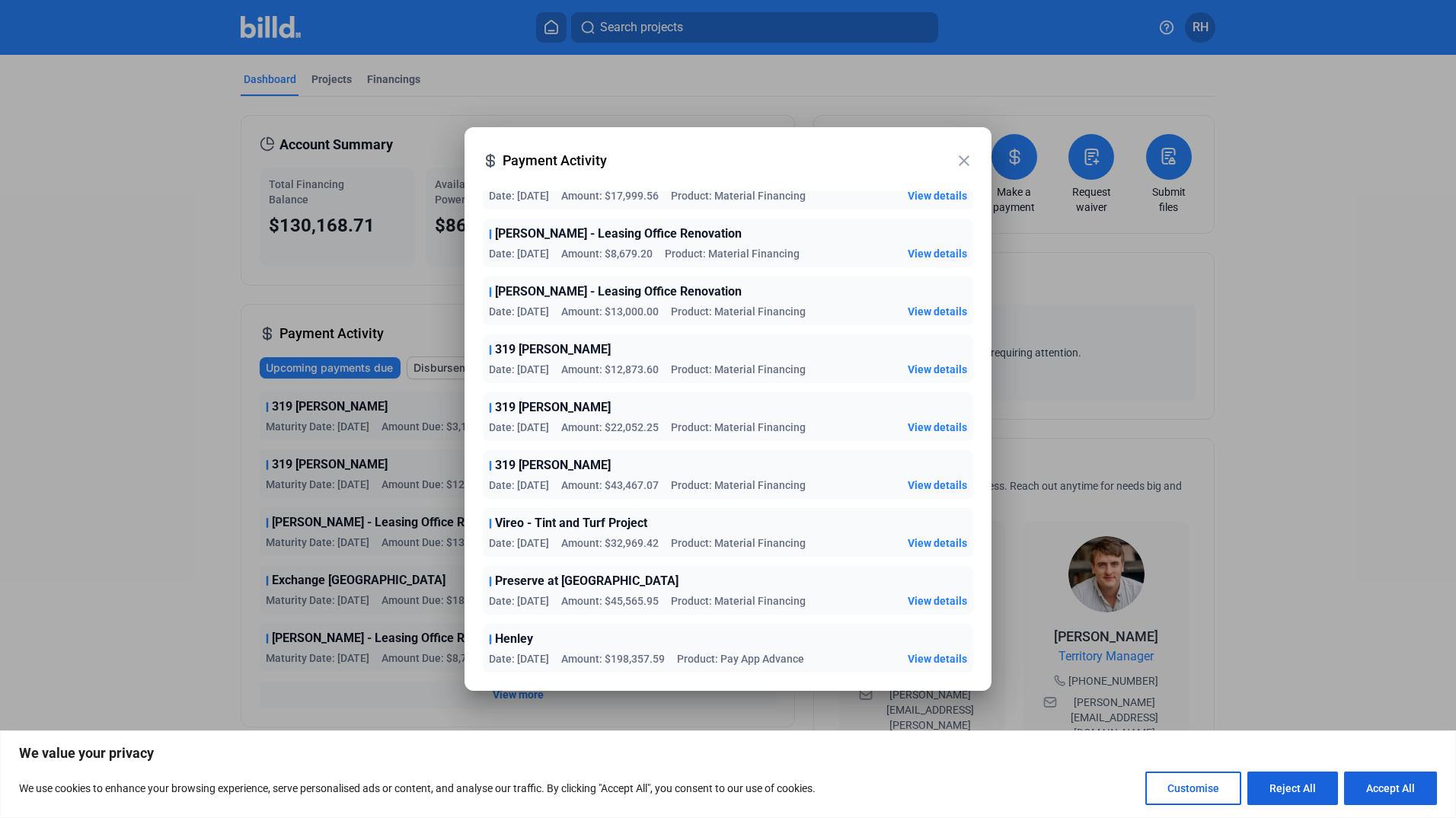
drag, startPoint x: 696, startPoint y: 547, endPoint x: 590, endPoint y: 553, distance: 106.2
click at [695, 546] on span "Product: Material Financing" at bounding box center [739, 543] width 135 height 15
click at [491, 521] on icon at bounding box center [491, 523] width 0 height 8
click at [925, 543] on span "View details" at bounding box center [937, 543] width 59 height 15
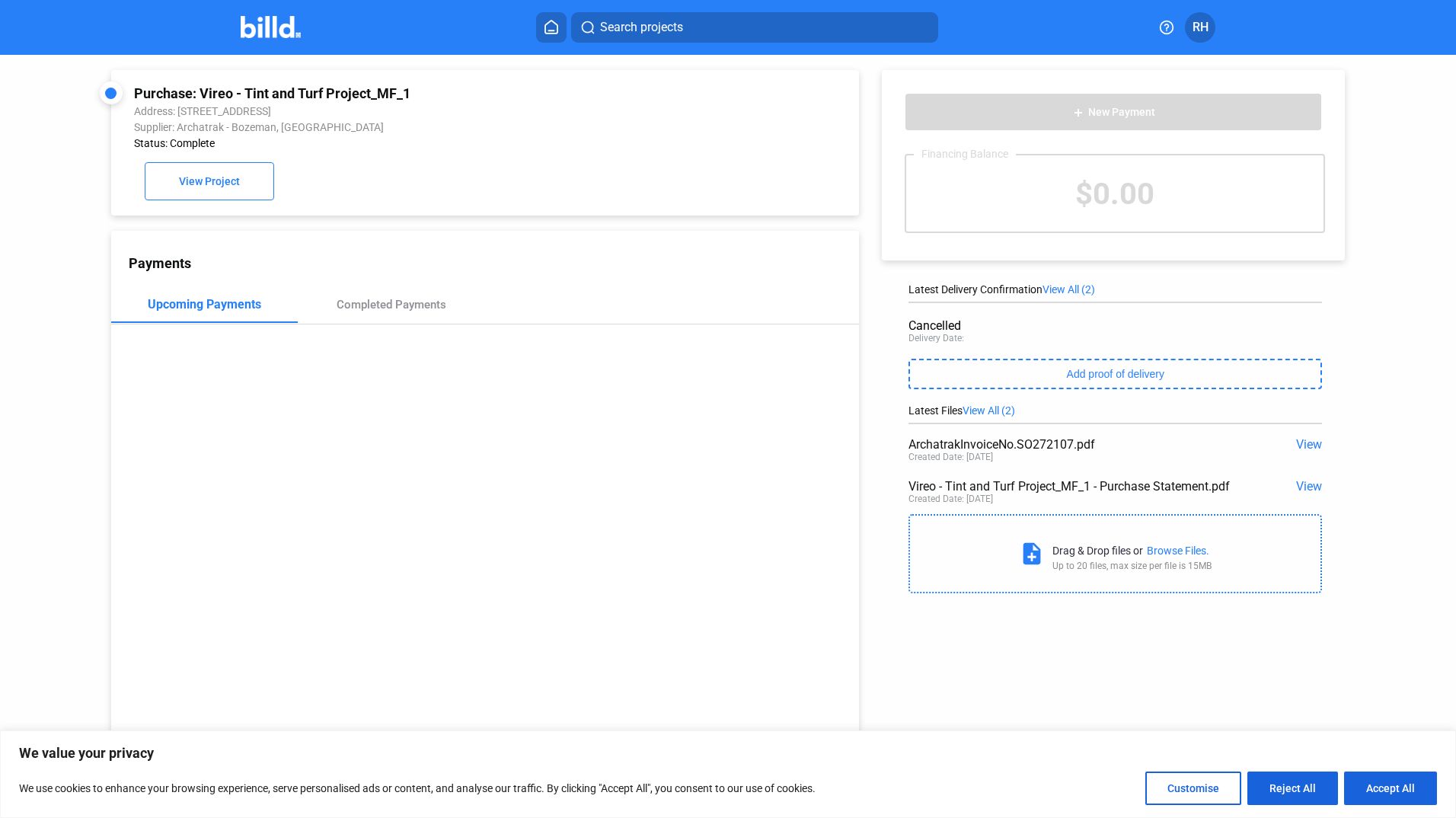
click at [1304, 489] on span "View" at bounding box center [1310, 486] width 26 height 14
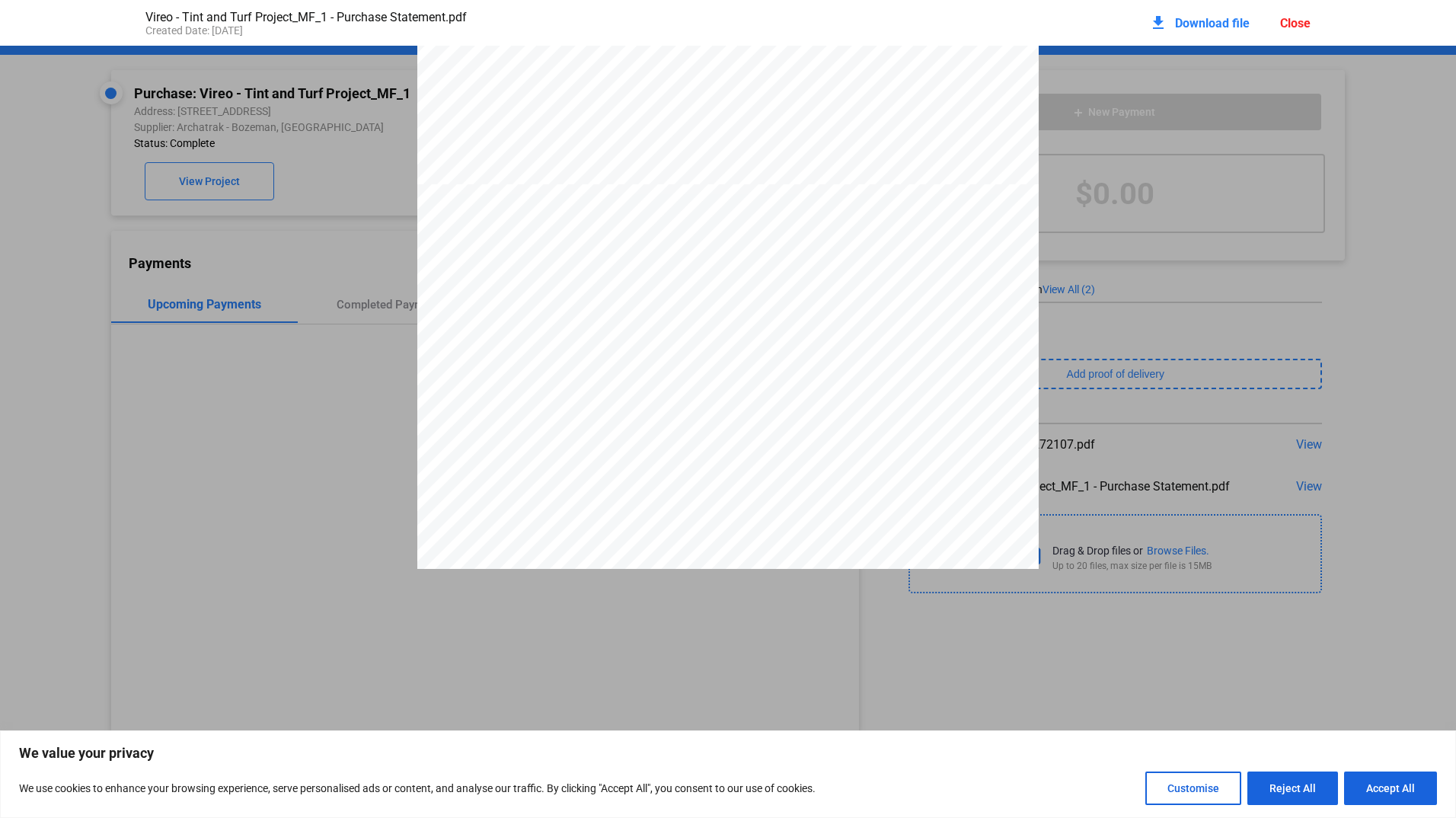
scroll to position [636, 0]
click at [1383, 233] on div "1 PURCHASE STATEMENT This PURCHASE STATEMENT is being executed and delivered pu…" at bounding box center [728, 611] width 1456 height 2402
drag, startPoint x: 1445, startPoint y: 273, endPoint x: 1473, endPoint y: 109, distance: 166.4
click at [1456, 109] on html "We value your privacy We use cookies to enhance your browsing experience, serve…" at bounding box center [728, 409] width 1456 height 818
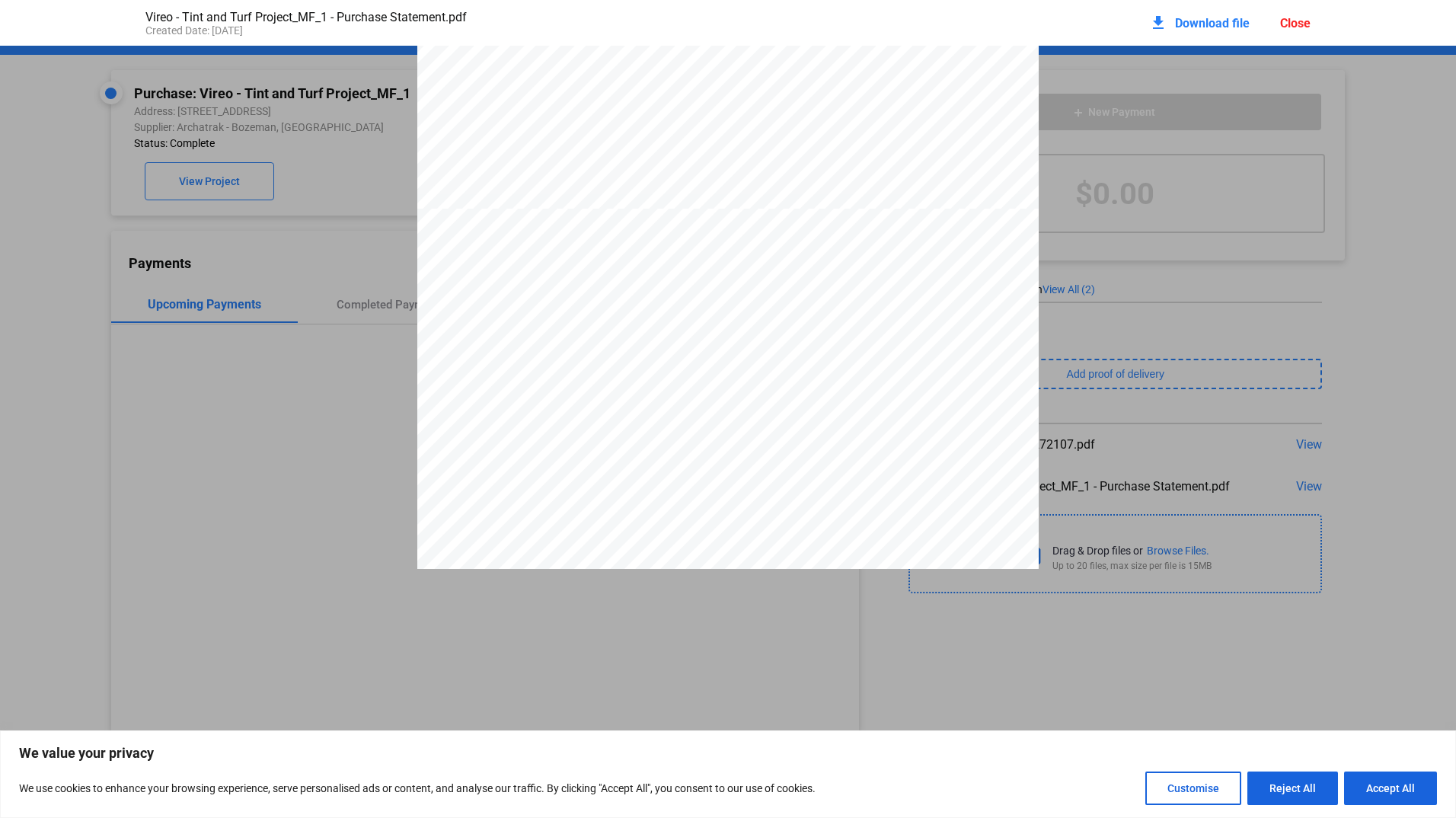
click at [1300, 23] on div "Close" at bounding box center [1296, 22] width 31 height 14
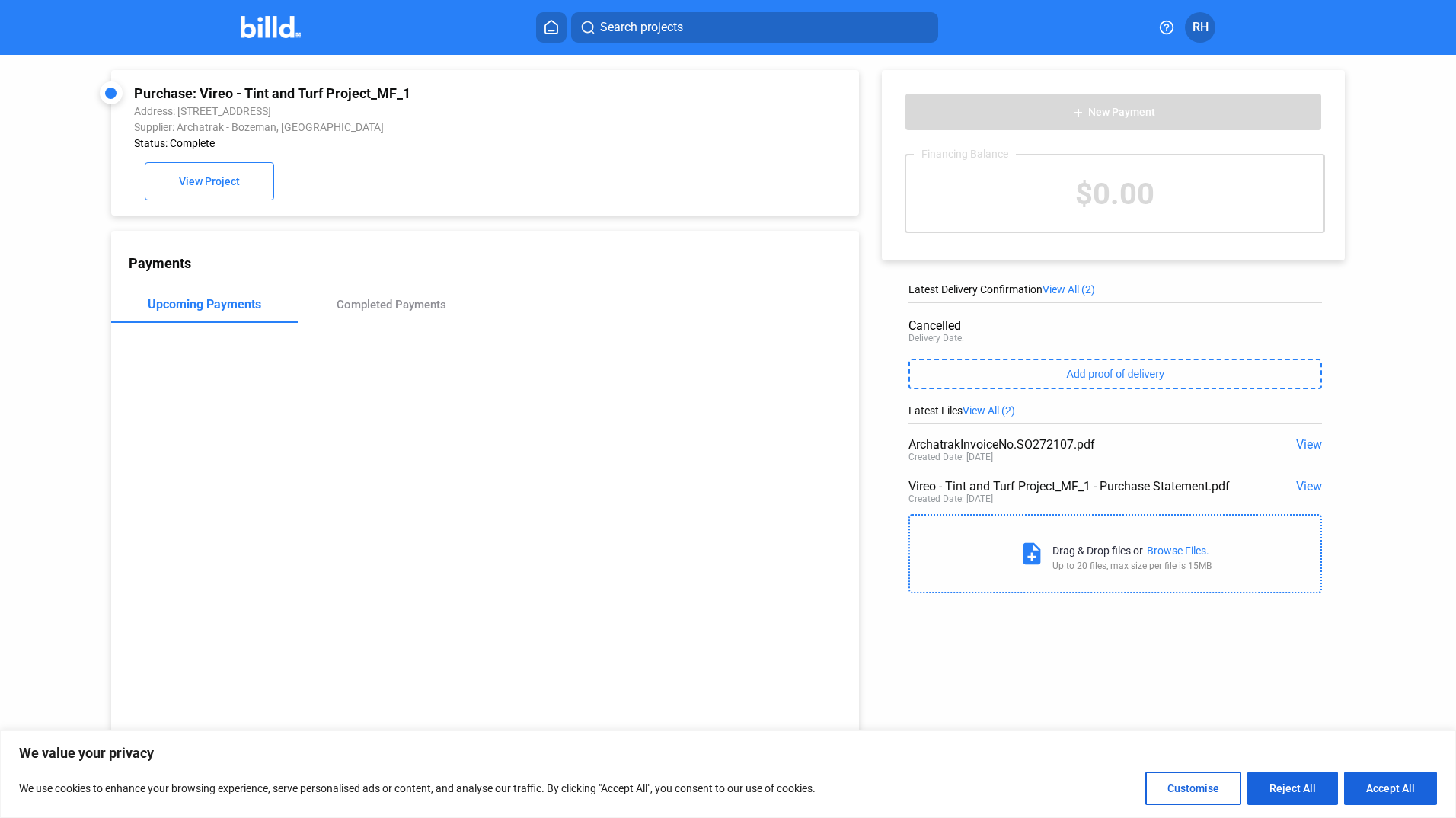
click at [1308, 451] on span "View" at bounding box center [1310, 444] width 26 height 14
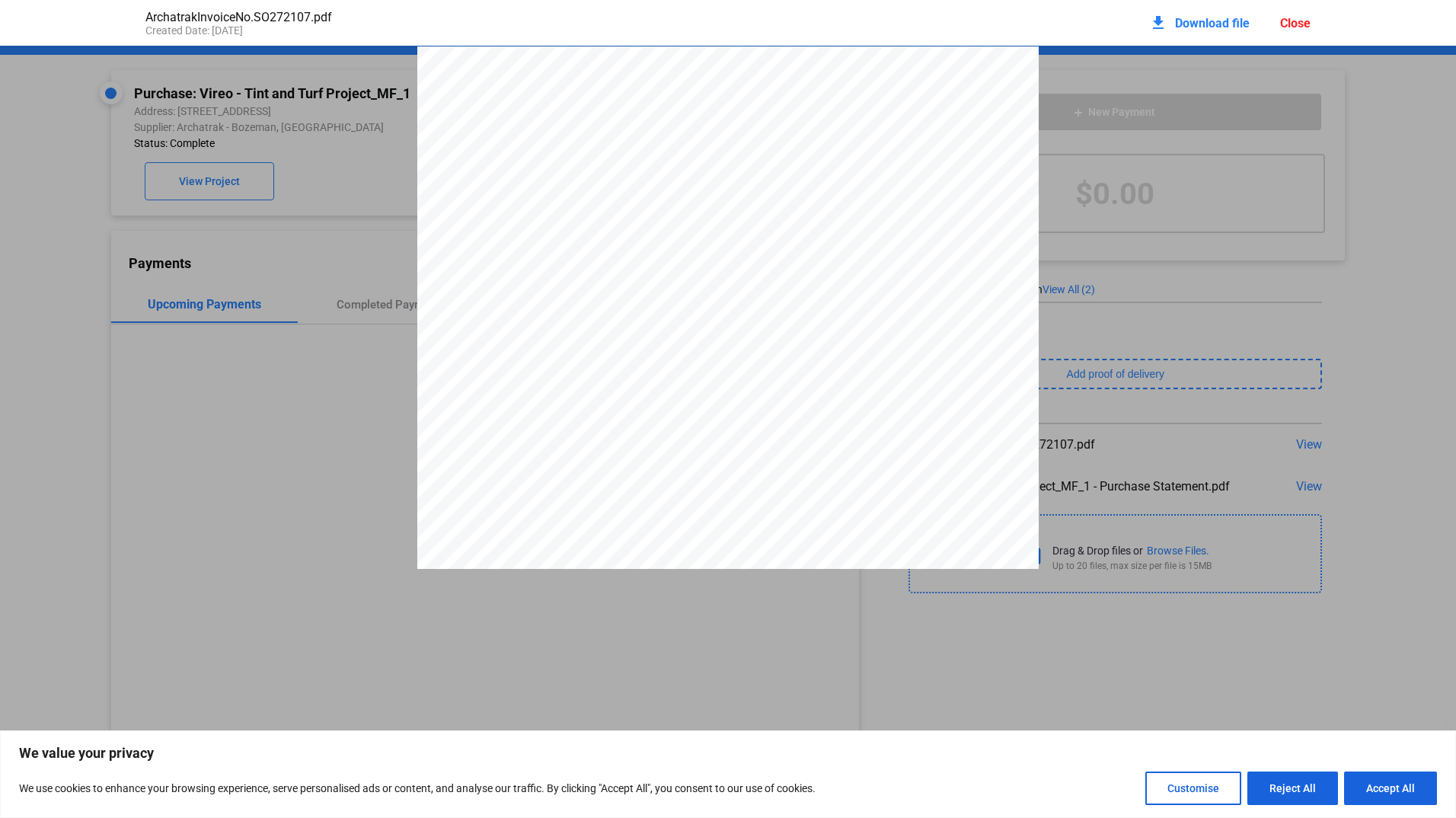
scroll to position [7, 0]
click at [1268, 275] on div "Archatrak Inc. Order Acknowledgement / Invoice SO-272107 $14,486.00 $18,483.42" at bounding box center [728, 440] width 1456 height 804
click at [1286, 23] on div "Close" at bounding box center [1296, 22] width 31 height 14
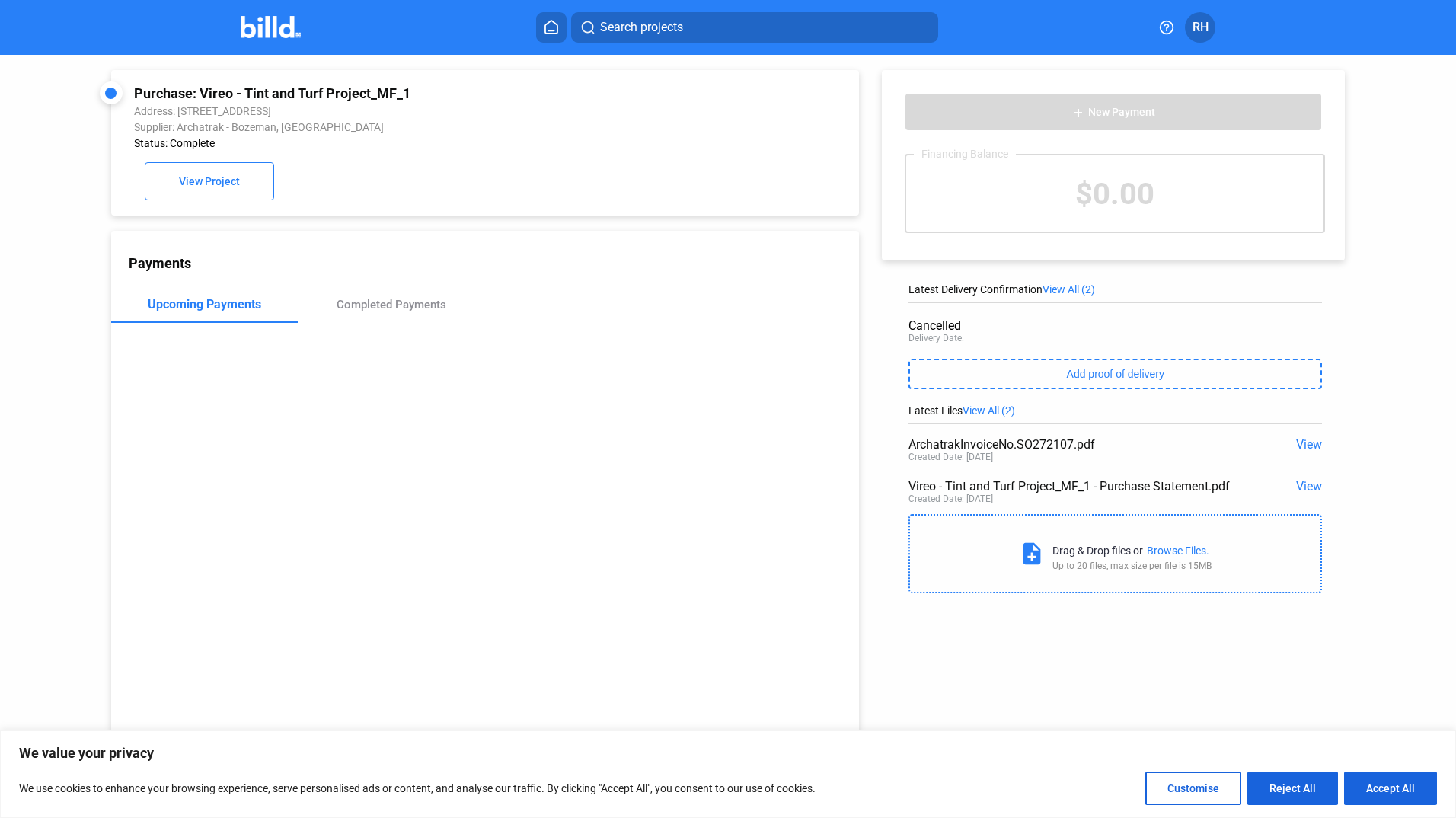
click at [1081, 292] on span "View All (2)" at bounding box center [1069, 289] width 52 height 12
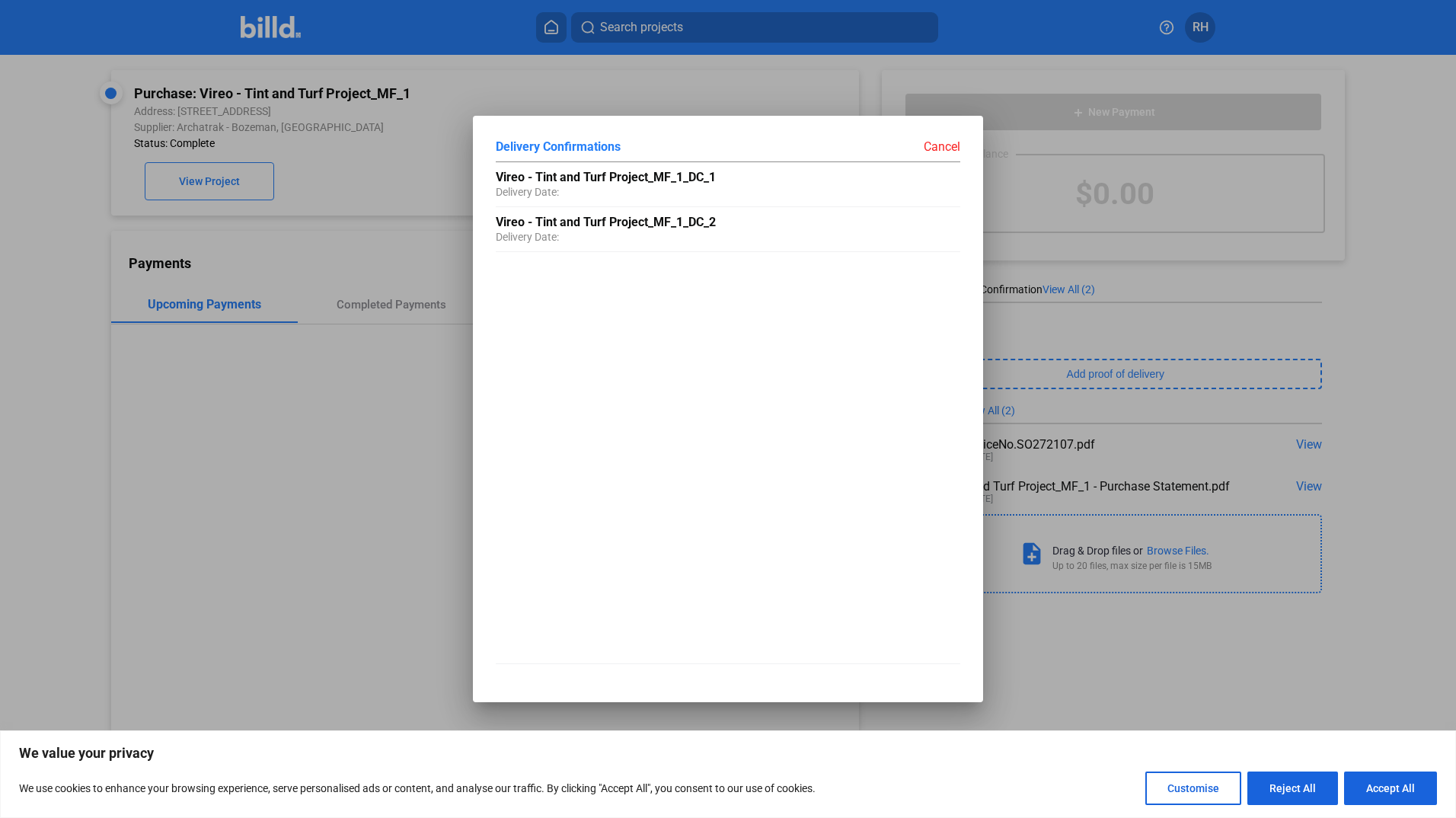
click at [946, 145] on div "Cancel" at bounding box center [845, 146] width 232 height 15
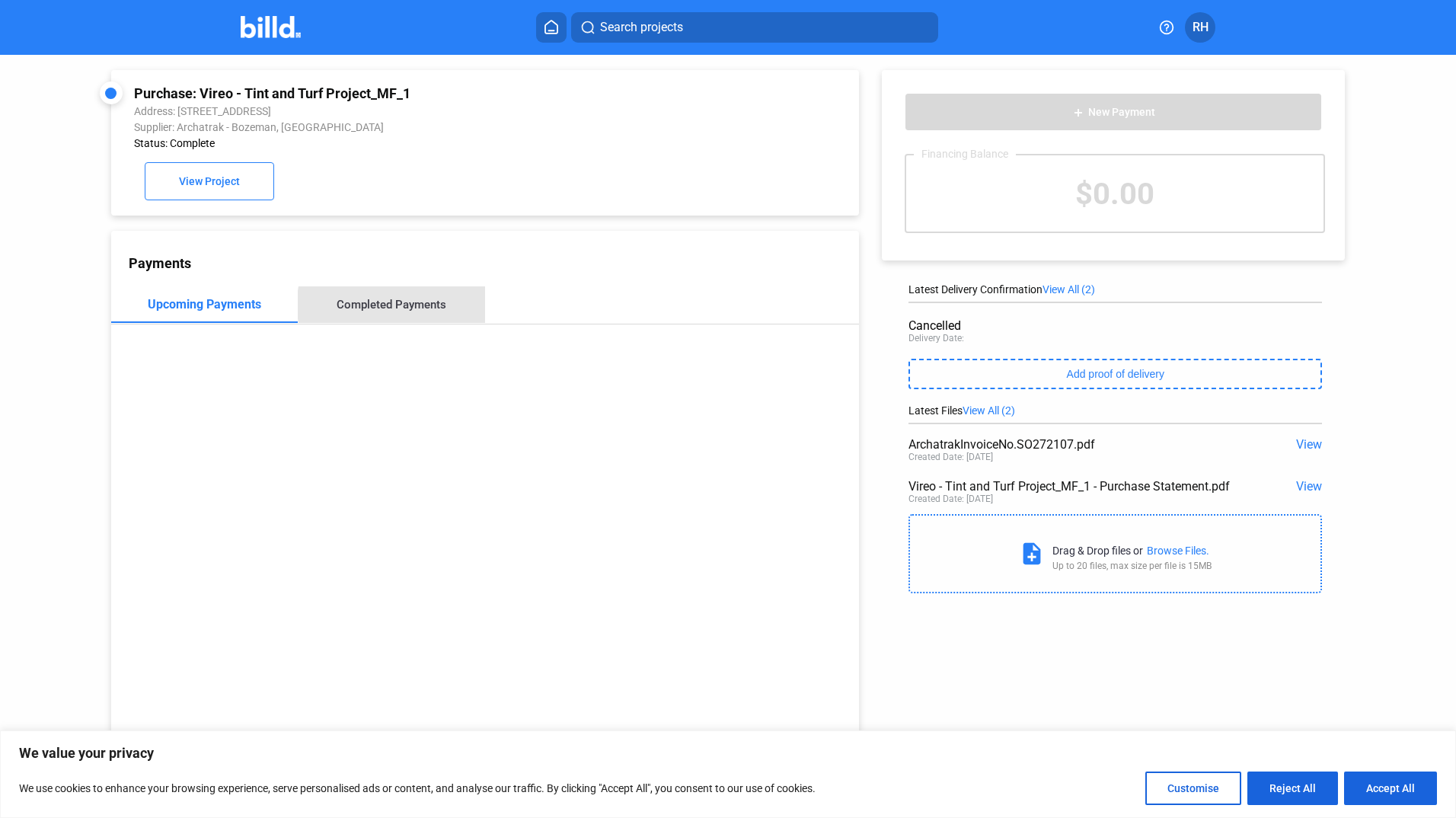
click at [427, 308] on div "Completed Payments" at bounding box center [391, 304] width 110 height 14
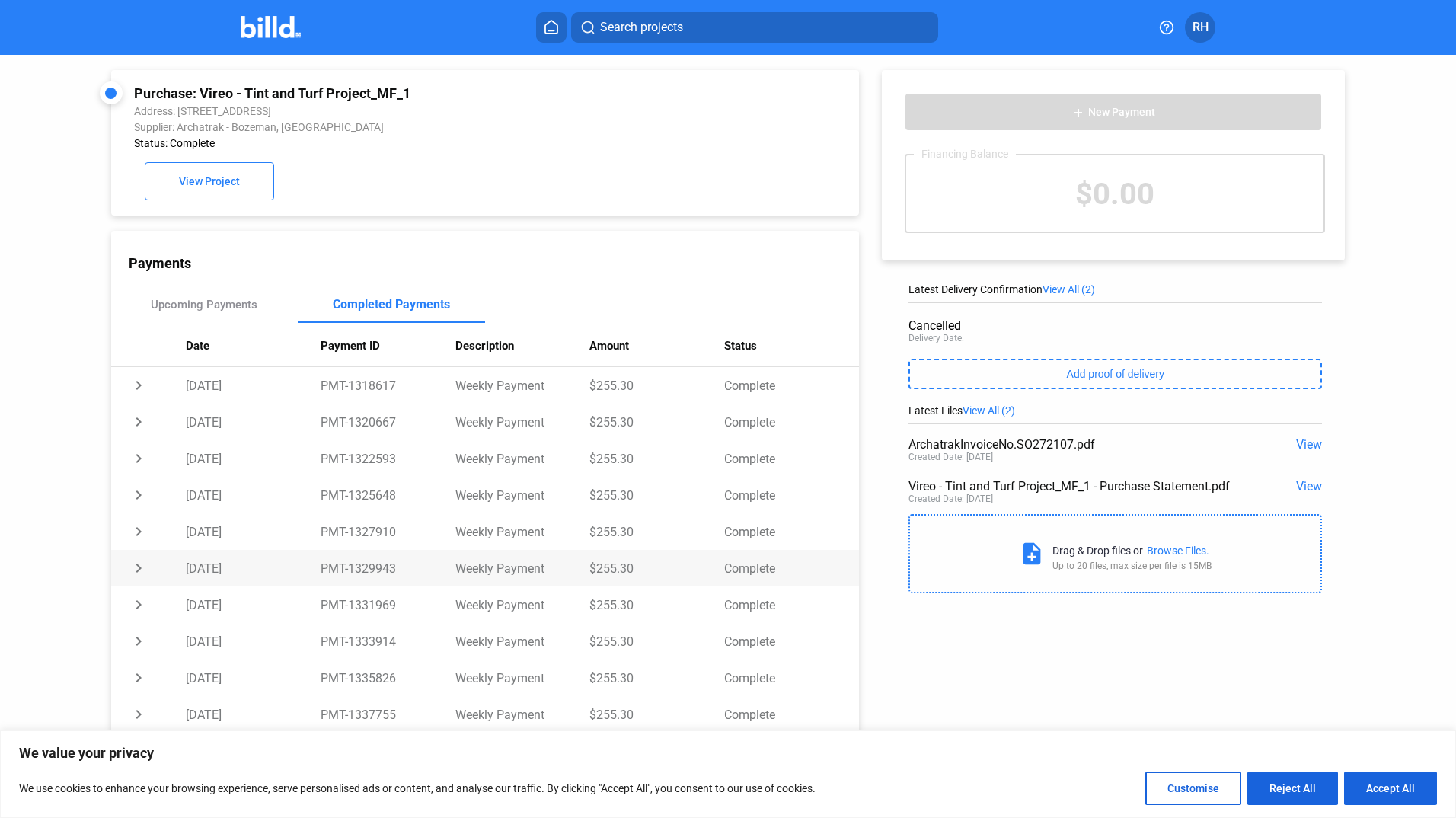
drag, startPoint x: 852, startPoint y: 472, endPoint x: 849, endPoint y: 575, distance: 103.0
click at [850, 575] on tbody "chevron_right [DATE] PMT-1318617 Weekly Payment $255.30 Complete chevron_right …" at bounding box center [485, 568] width 748 height 402
click at [767, 723] on td "Complete" at bounding box center [792, 714] width 135 height 37
click at [1401, 786] on button "Accept All" at bounding box center [1390, 788] width 93 height 34
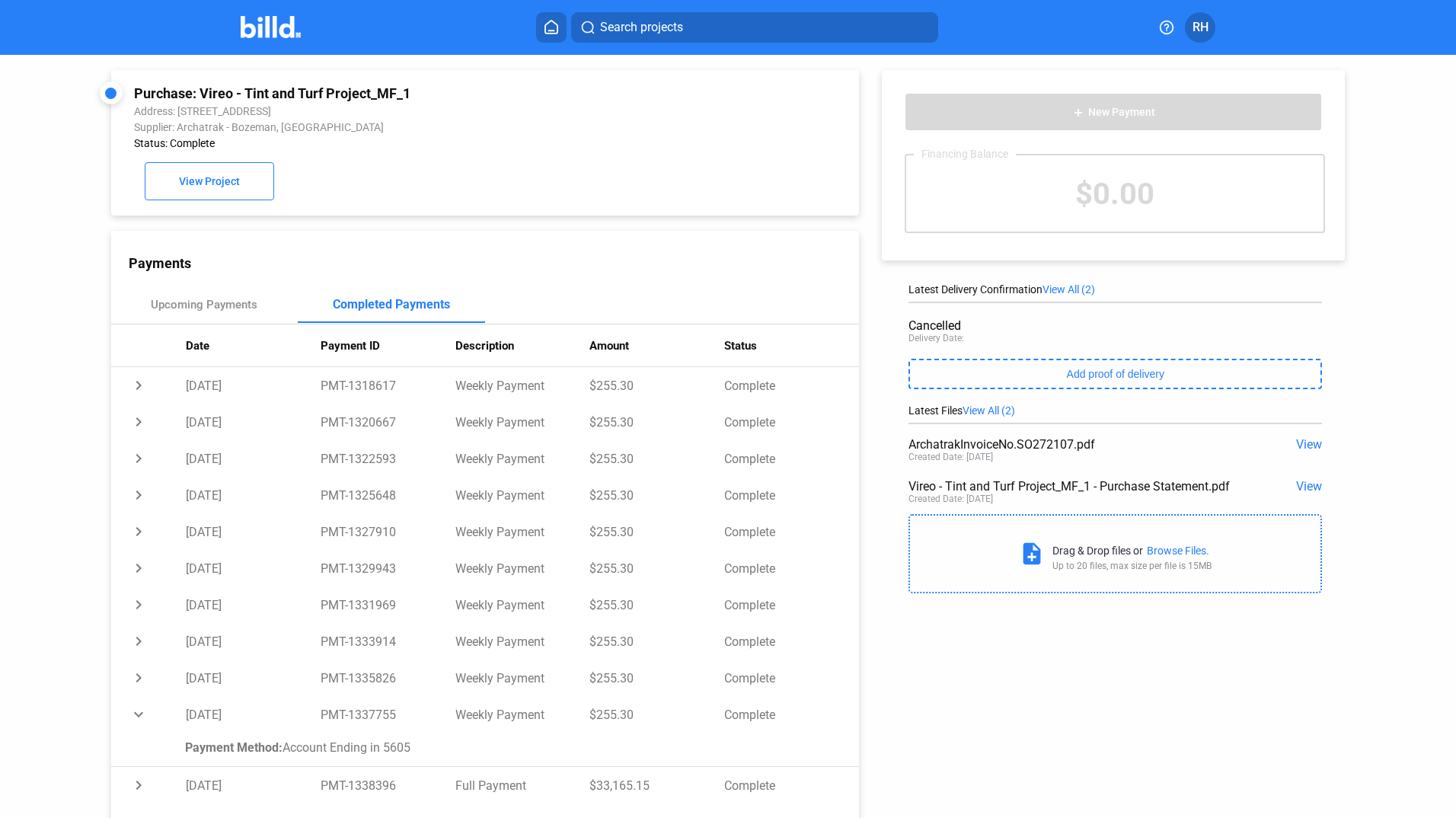
scroll to position [0, 0]
click at [186, 795] on td "[DATE]" at bounding box center [254, 784] width 135 height 37
click at [185, 795] on div "Payment Method: Account Ending in [DATE]" at bounding box center [513, 786] width 655 height 34
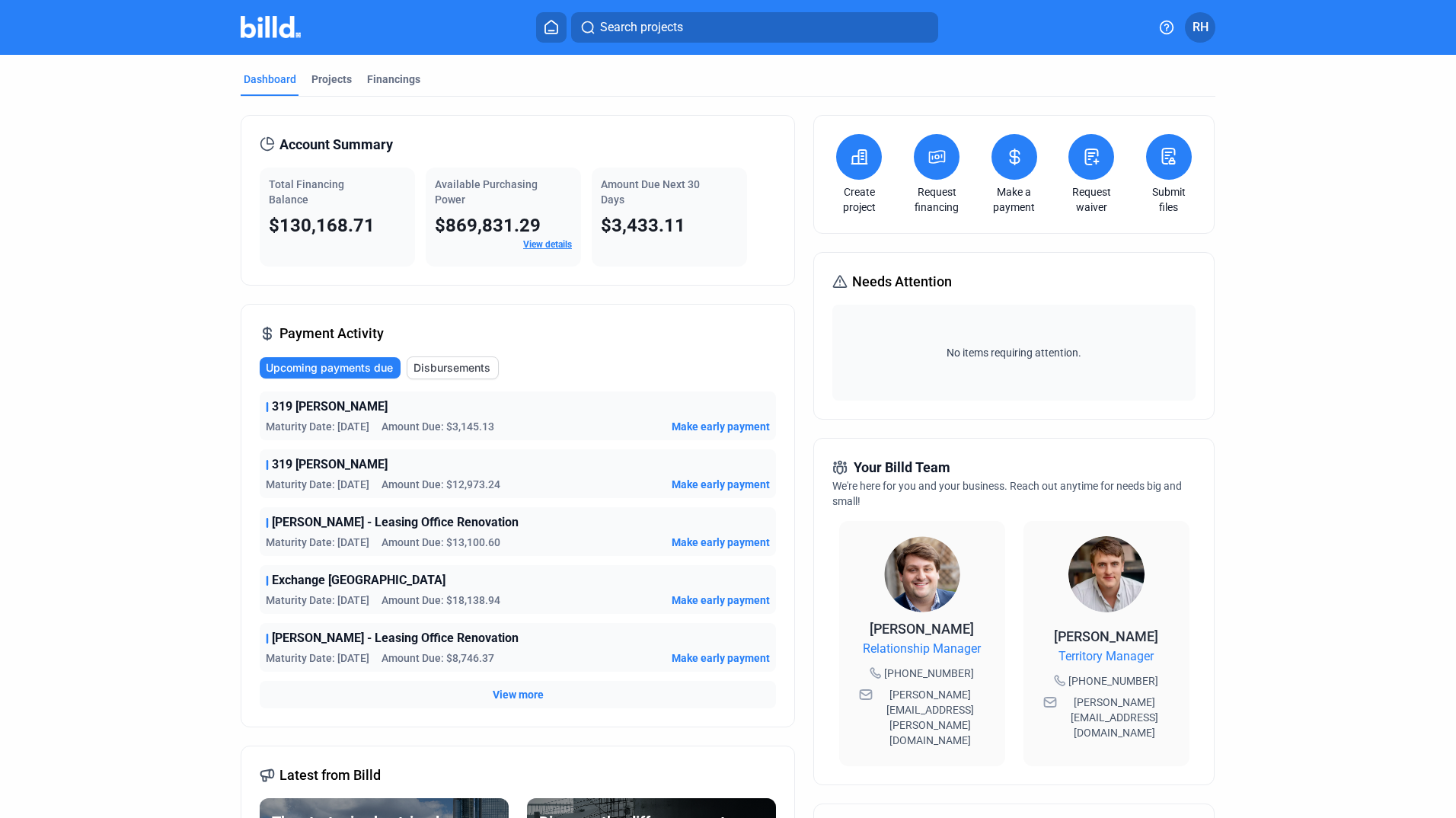
click at [521, 696] on span "View more" at bounding box center [518, 694] width 51 height 15
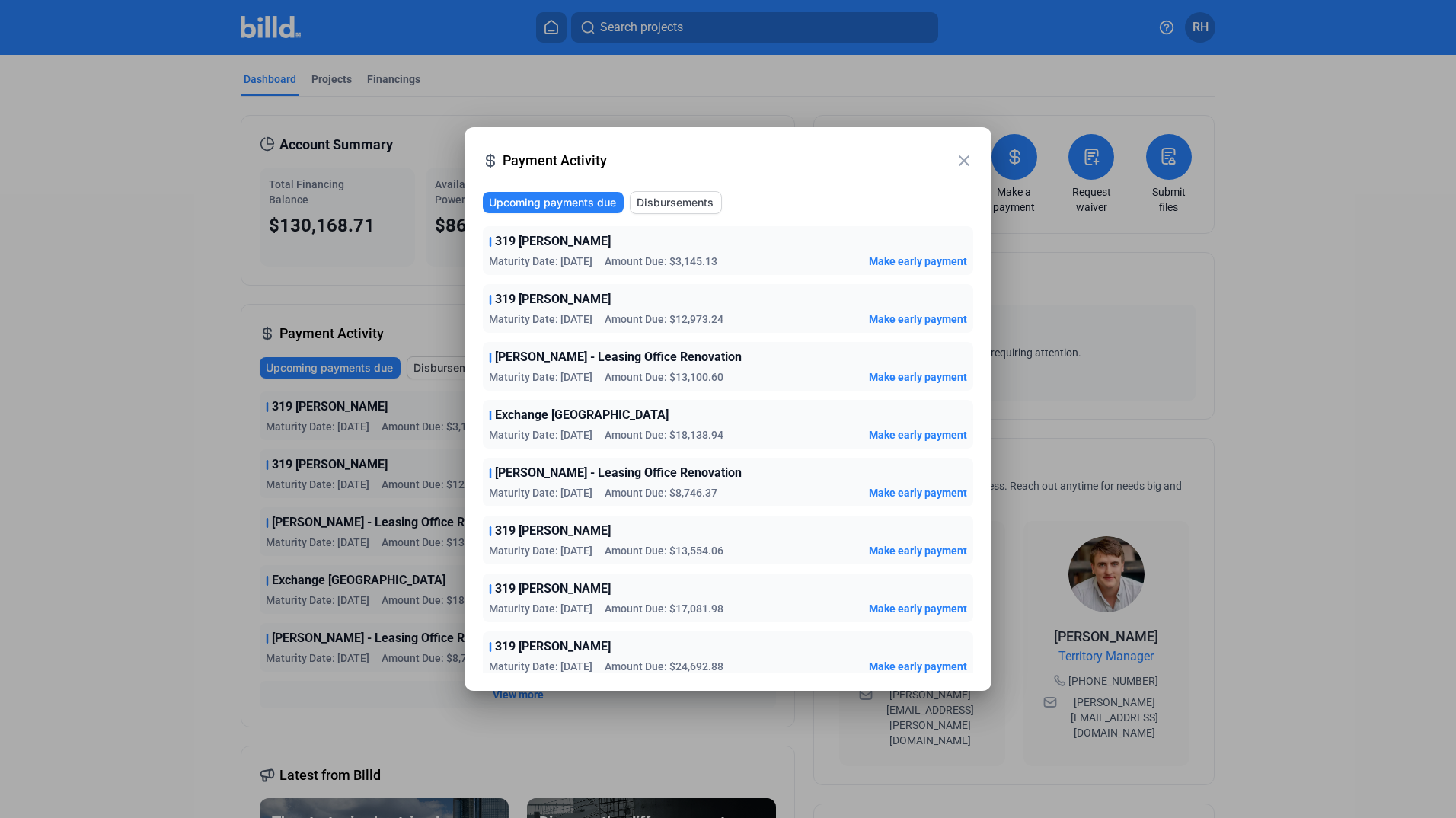
click at [701, 200] on span "Disbursements" at bounding box center [675, 202] width 77 height 15
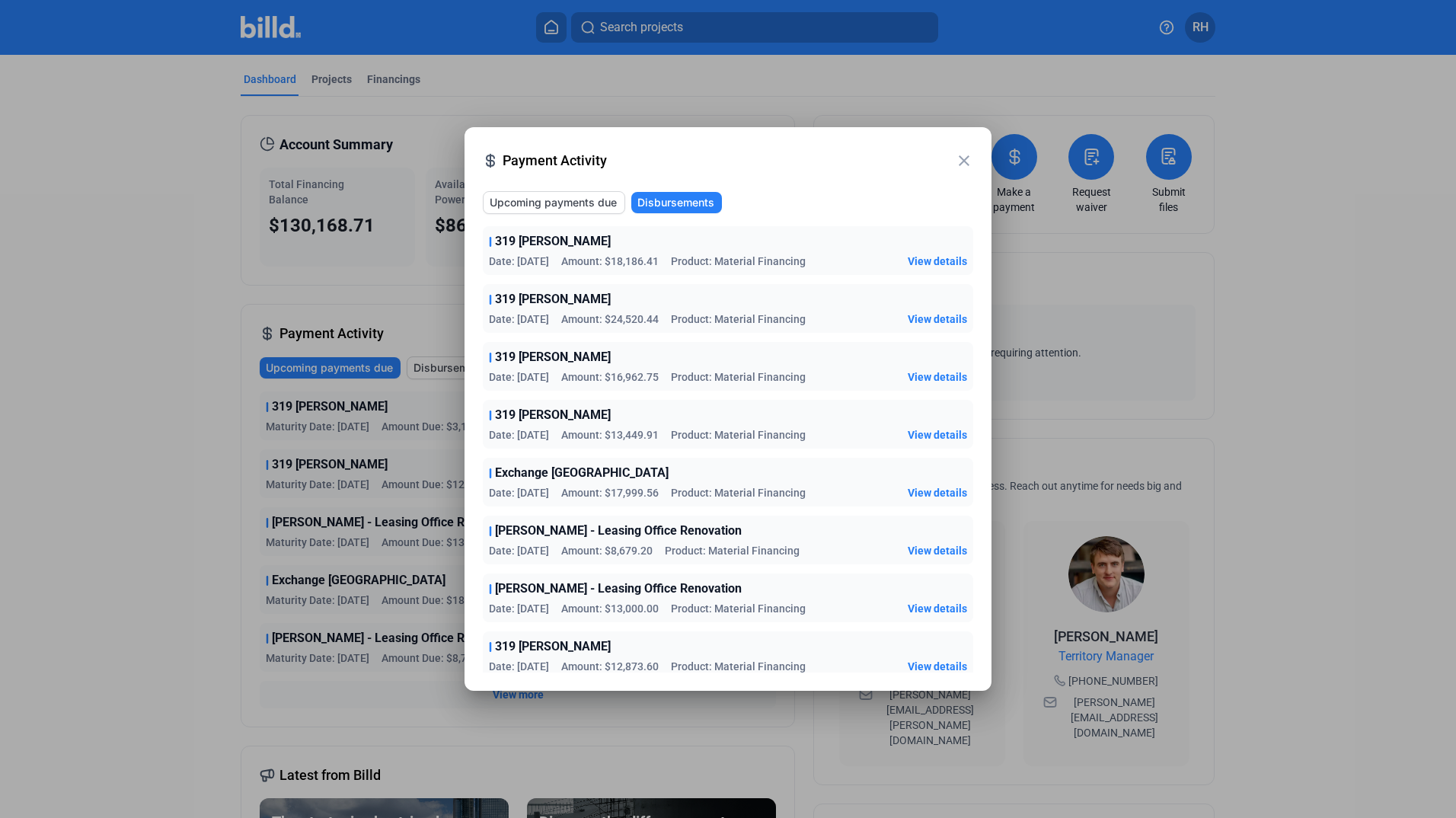
click at [921, 490] on span "View details" at bounding box center [937, 492] width 59 height 15
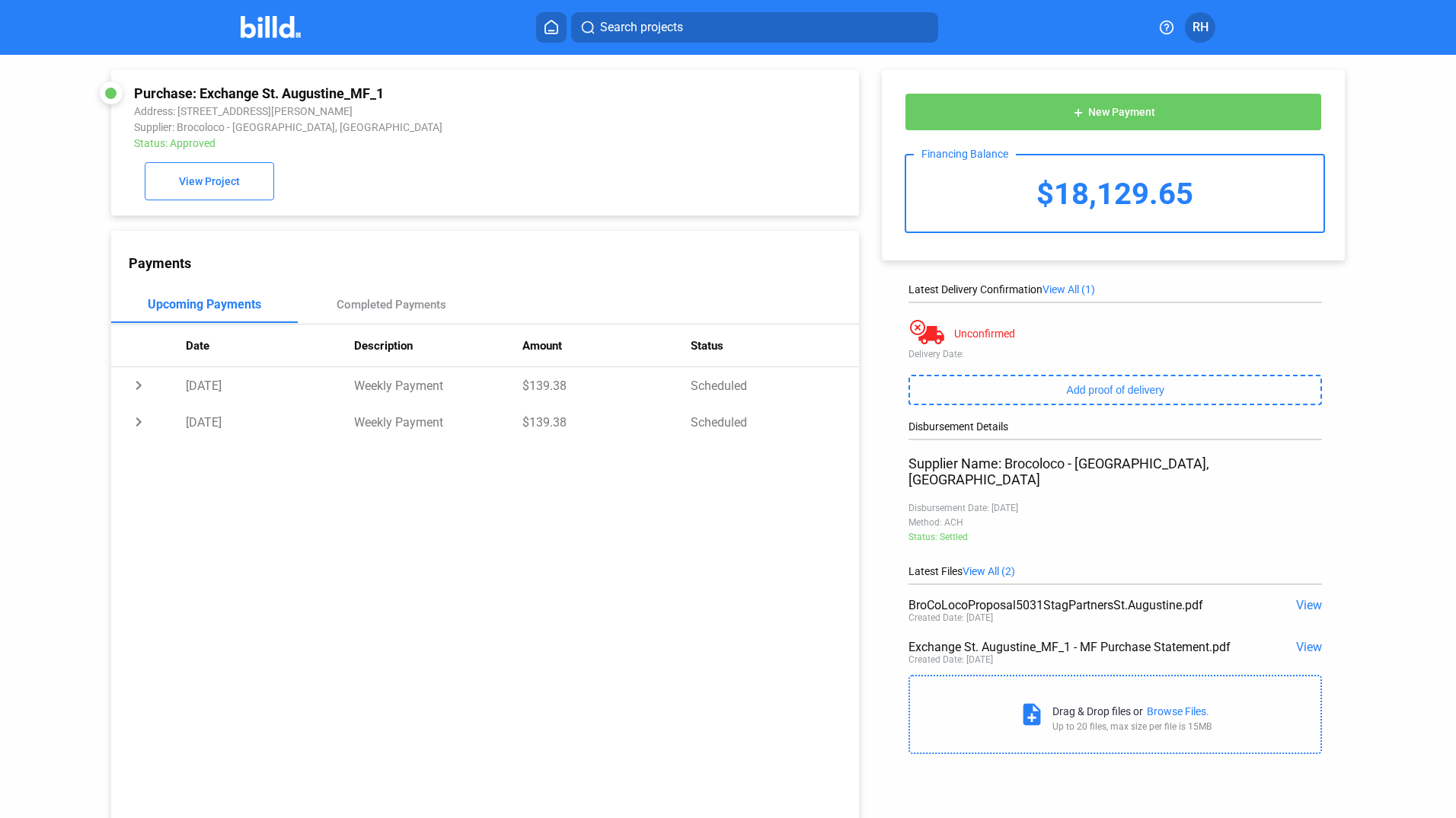
click at [667, 549] on div "Payments Upcoming Payments Completed Payments Date Description Amount Status ch…" at bounding box center [485, 533] width 748 height 605
click at [406, 312] on div "Completed Payments" at bounding box center [391, 304] width 110 height 14
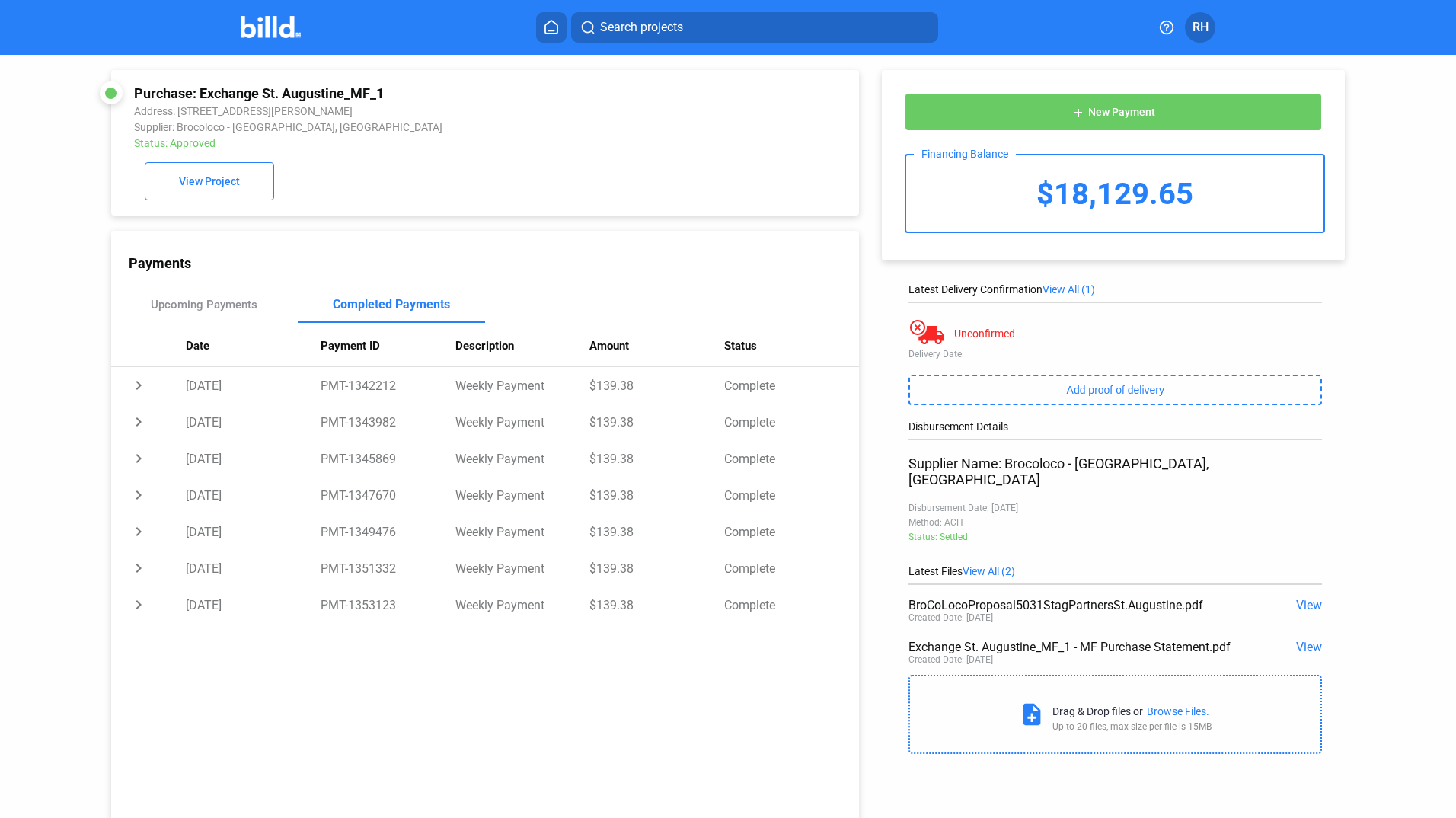
click at [682, 640] on div "Payments Upcoming Payments Completed Payments Date Payment ID Description Amoun…" at bounding box center [485, 533] width 748 height 605
click at [1203, 29] on span "RH" at bounding box center [1200, 28] width 16 height 19
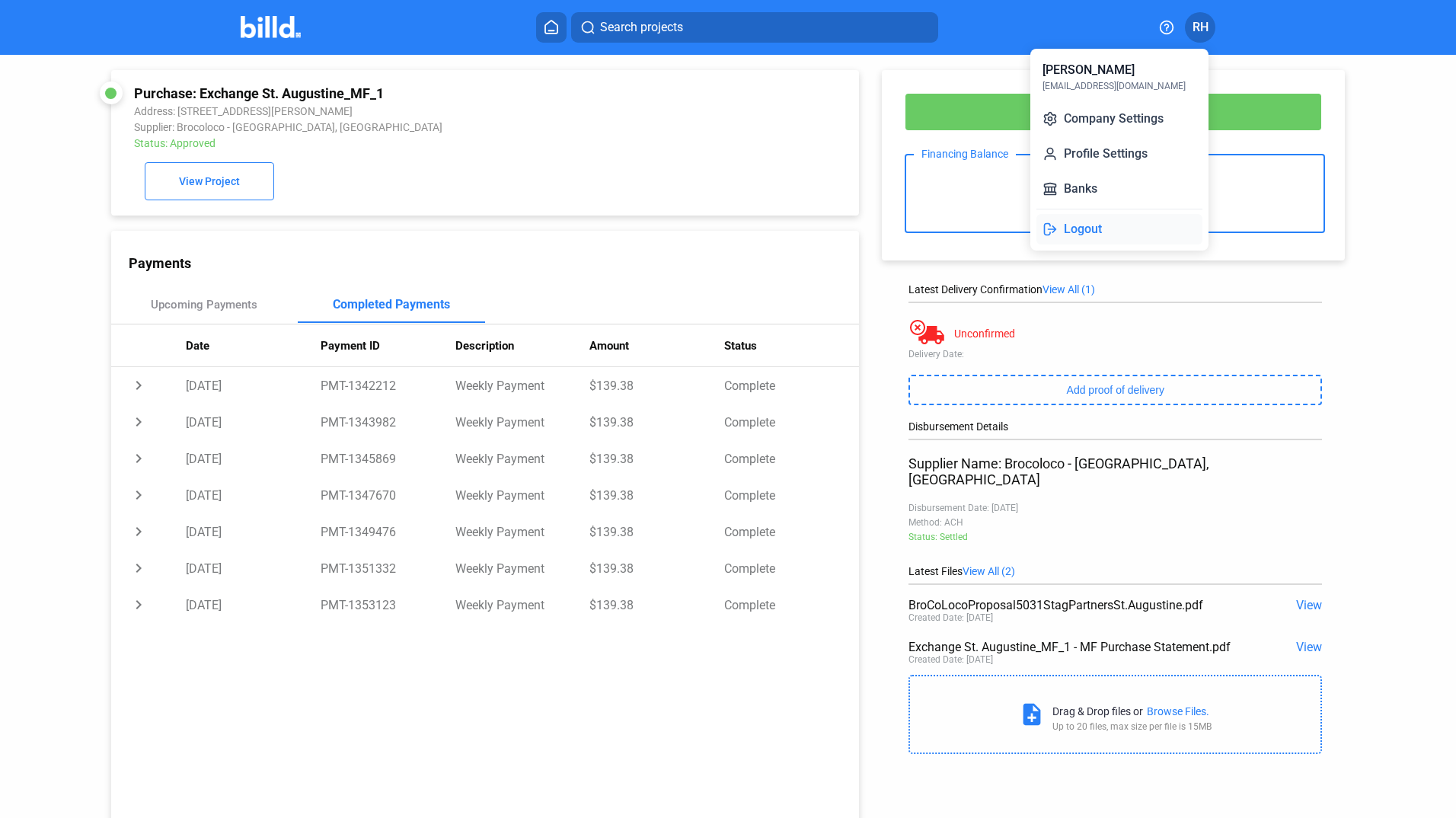
click at [1096, 227] on button "Logout" at bounding box center [1119, 229] width 166 height 31
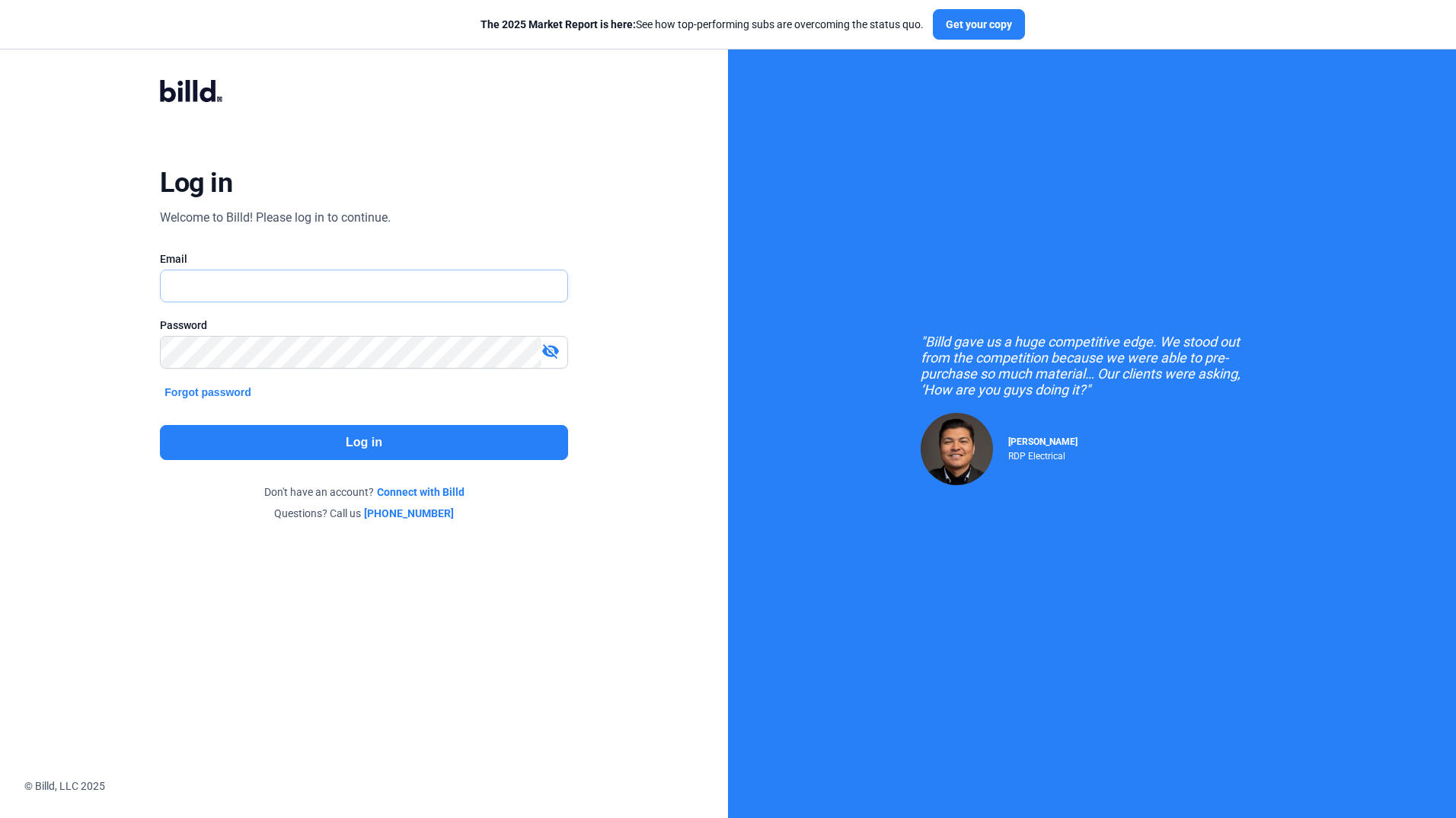
type input "[EMAIL_ADDRESS][DOMAIN_NAME]"
